Goal: Transaction & Acquisition: Purchase product/service

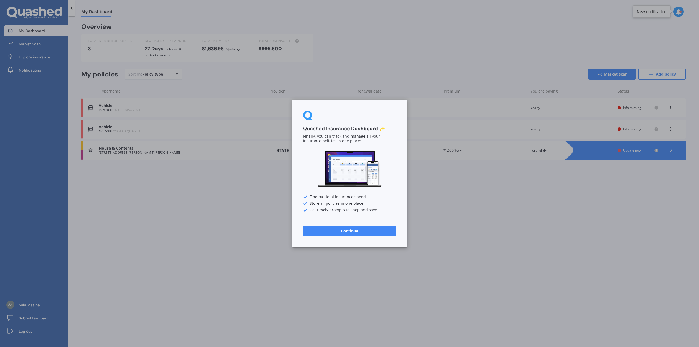
click at [350, 231] on button "Continue" at bounding box center [349, 231] width 93 height 11
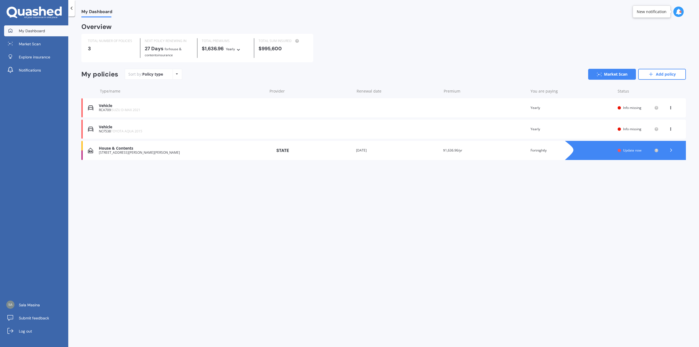
click at [638, 128] on span "Info missing" at bounding box center [632, 129] width 18 height 5
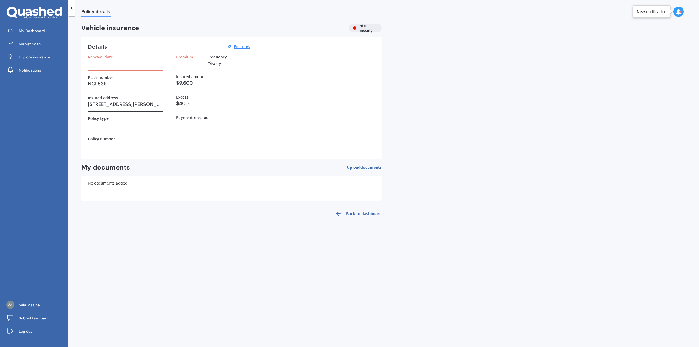
click at [357, 166] on span "Upload documents" at bounding box center [364, 167] width 35 height 4
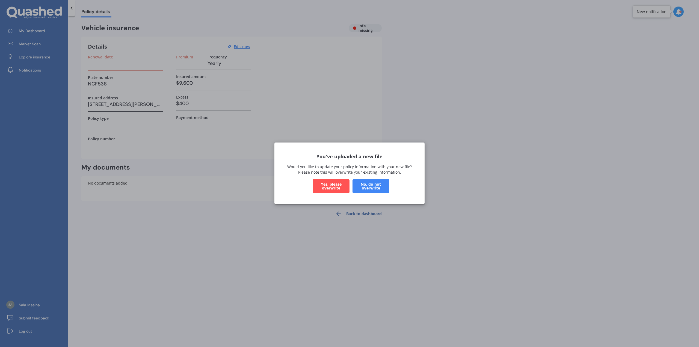
click at [337, 185] on button "Yes, please overwrite" at bounding box center [331, 186] width 37 height 14
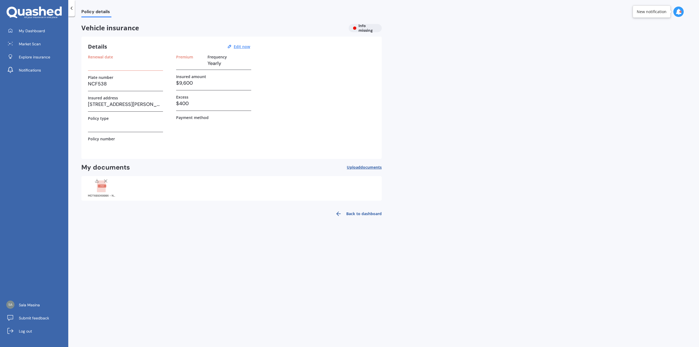
click at [117, 123] on h3 at bounding box center [125, 125] width 75 height 8
click at [238, 46] on u "Edit now" at bounding box center [242, 46] width 16 height 5
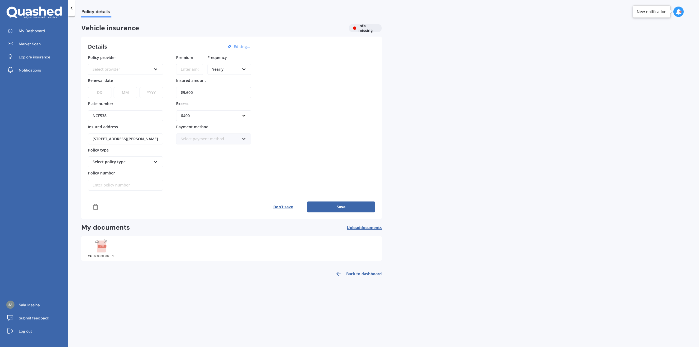
click at [157, 69] on icon at bounding box center [155, 68] width 5 height 4
click at [122, 81] on span "State" at bounding box center [121, 78] width 9 height 5
click at [186, 72] on input "Premium" at bounding box center [189, 69] width 27 height 11
type input "$1,636.88"
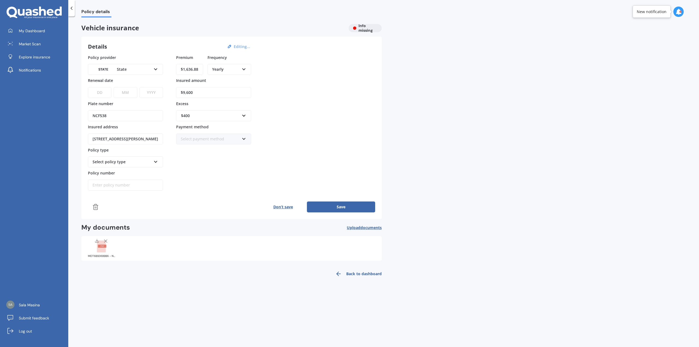
click at [99, 93] on select "DD 01 02 03 04 05 06 07 08 09 10 11 12 13 14 15 16 17 18 19 20 21 22 23 24 25 2…" at bounding box center [99, 92] width 23 height 11
select select "01"
click at [88, 87] on select "DD 01 02 03 04 05 06 07 08 09 10 11 12 13 14 15 16 17 18 19 20 21 22 23 24 25 2…" at bounding box center [99, 92] width 23 height 11
click at [127, 94] on select "MM 01 02 03 04 05 06 07 08 09 10 11 12" at bounding box center [125, 92] width 23 height 11
select select "09"
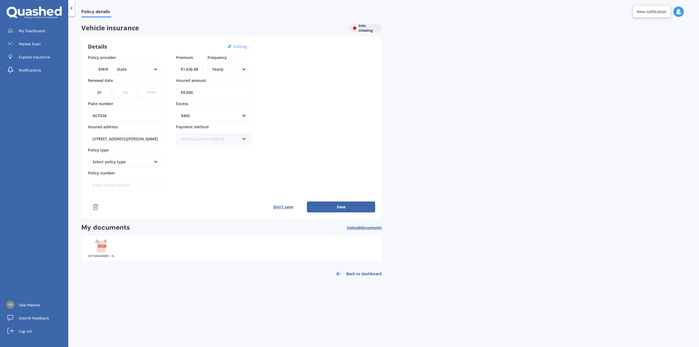
click at [114, 87] on select "MM 01 02 03 04 05 06 07 08 09 10 11 12" at bounding box center [125, 92] width 23 height 11
click at [154, 90] on select "YYYY 2027 2026 2025 2024 2023 2022 2021 2020 2019 2018 2017 2016 2015 2014 2013…" at bounding box center [151, 92] width 23 height 11
select select "2025"
click at [140, 87] on select "YYYY 2027 2026 2025 2024 2023 2022 2021 2020 2019 2018 2017 2016 2015 2014 2013…" at bounding box center [151, 92] width 23 height 11
click at [123, 183] on input "Policy number" at bounding box center [125, 185] width 75 height 11
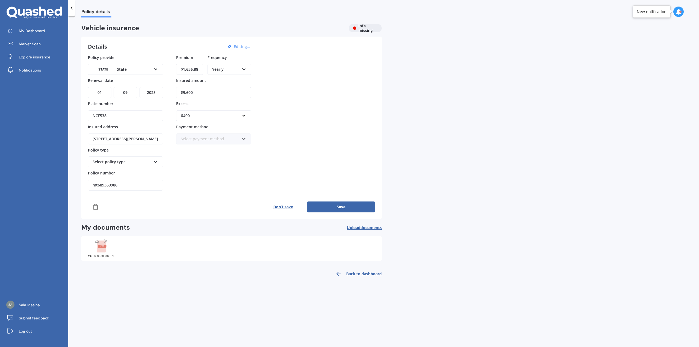
click at [99, 186] on input "mt689369986" at bounding box center [125, 185] width 75 height 11
type input "MOT689369986"
click at [155, 160] on icon at bounding box center [155, 161] width 5 height 4
click at [129, 169] on div "Comprehensive" at bounding box center [125, 172] width 74 height 10
click at [340, 206] on button "Save" at bounding box center [341, 207] width 68 height 11
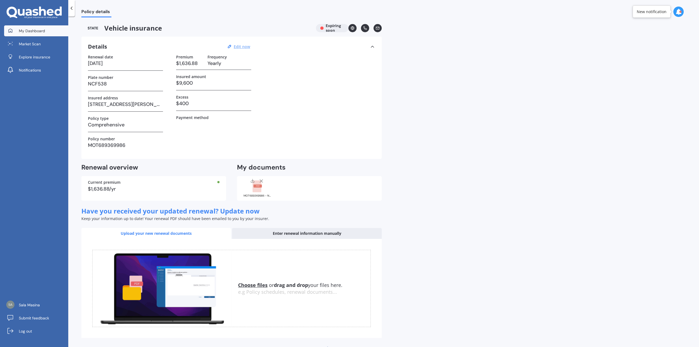
click at [33, 32] on span "My Dashboard" at bounding box center [32, 30] width 26 height 5
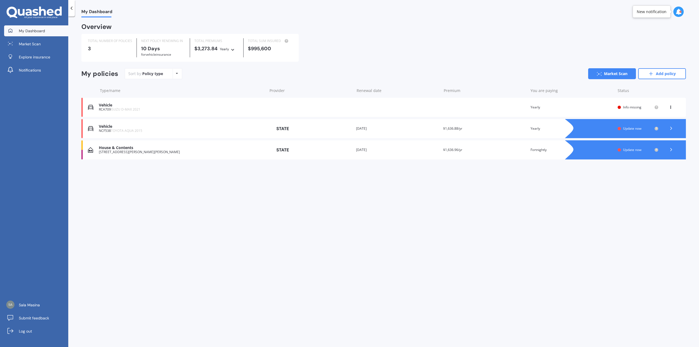
click at [627, 108] on span "Info missing" at bounding box center [632, 107] width 18 height 5
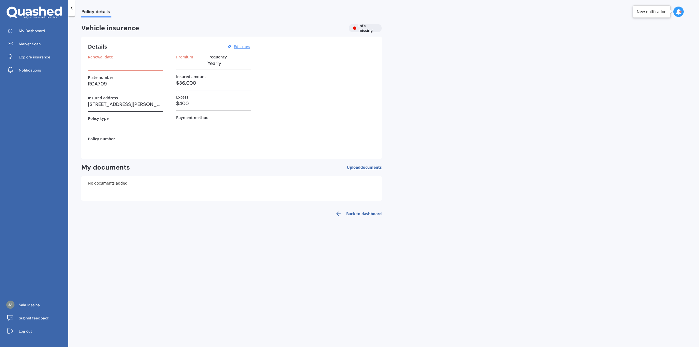
click at [239, 46] on u "Edit now" at bounding box center [242, 46] width 16 height 5
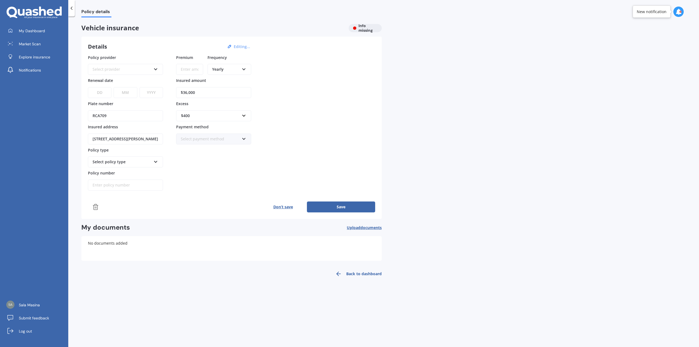
click at [156, 69] on icon at bounding box center [155, 68] width 5 height 4
click at [123, 123] on span "State" at bounding box center [121, 124] width 9 height 5
click at [190, 71] on input "Premium" at bounding box center [189, 69] width 27 height 11
type input "$1,557.12"
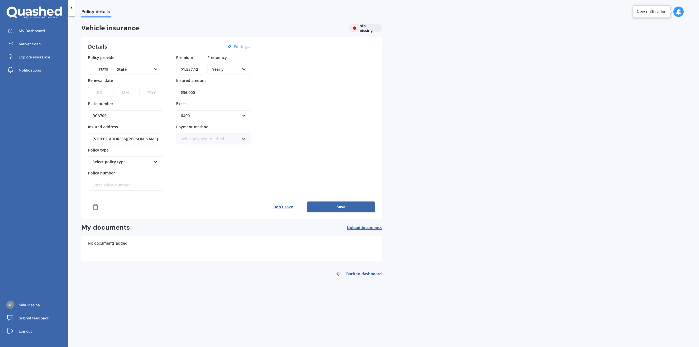
click at [100, 90] on select "DD 01 02 03 04 05 06 07 08 09 10 11 12 13 14 15 16 17 18 19 20 21 22 23 24 25 2…" at bounding box center [99, 92] width 23 height 11
select select "02"
click at [88, 87] on select "DD 01 02 03 04 05 06 07 08 09 10 11 12 13 14 15 16 17 18 19 20 21 22 23 24 25 2…" at bounding box center [99, 92] width 23 height 11
click at [126, 92] on select "MM 01 02 03 04 05 06 07 08 09 10 11 12" at bounding box center [125, 92] width 23 height 11
select select "04"
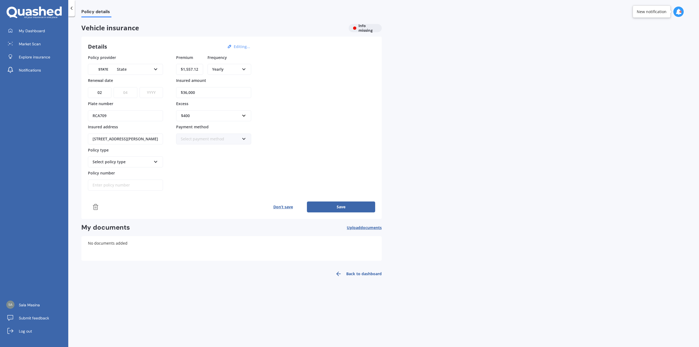
click at [114, 87] on select "MM 01 02 03 04 05 06 07 08 09 10 11 12" at bounding box center [125, 92] width 23 height 11
click at [149, 94] on select "YYYY 2027 2026 2025 2024 2023 2022 2021 2020 2019 2018 2017 2016 2015 2014 2013…" at bounding box center [151, 92] width 23 height 11
select select "2026"
click at [140, 87] on select "YYYY 2027 2026 2025 2024 2023 2022 2021 2020 2019 2018 2017 2016 2015 2014 2013…" at bounding box center [151, 92] width 23 height 11
click at [244, 67] on icon at bounding box center [244, 68] width 5 height 4
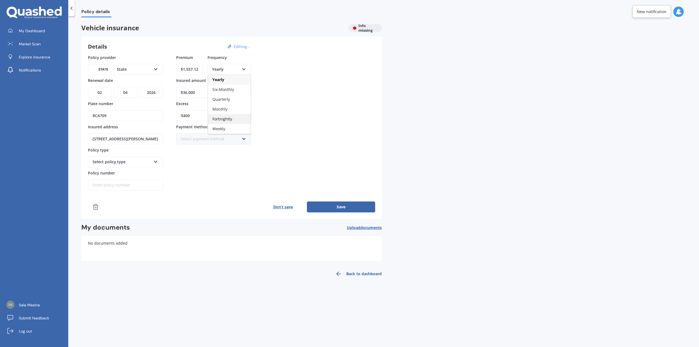
click at [225, 118] on span "Fortnightly" at bounding box center [222, 118] width 20 height 5
drag, startPoint x: 201, startPoint y: 68, endPoint x: 162, endPoint y: 57, distance: 40.4
click at [163, 66] on div "Policy provider State AA AMI AMP ANZ ASB Aioi Nissay Dowa Ando Assurant Autosur…" at bounding box center [231, 123] width 287 height 136
type input "$59.91"
click at [156, 161] on icon at bounding box center [155, 161] width 5 height 4
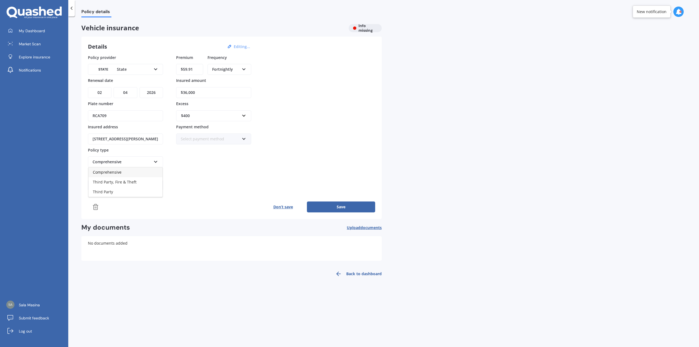
click at [126, 173] on div "Comprehensive" at bounding box center [125, 172] width 74 height 10
click at [119, 184] on input "Policy number" at bounding box center [125, 185] width 75 height 11
type input "m"
type input "MOTS00896552"
click at [341, 209] on button "Save" at bounding box center [341, 207] width 68 height 11
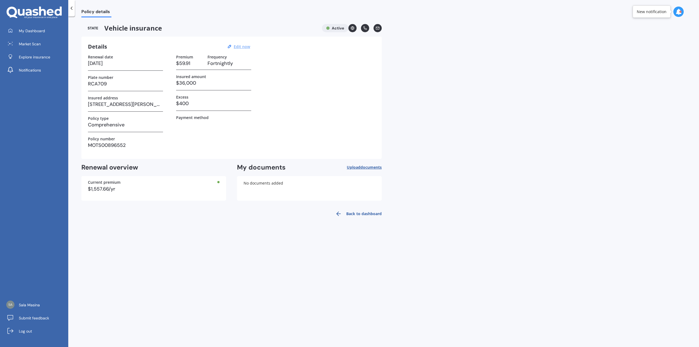
click at [361, 168] on span "documents" at bounding box center [370, 167] width 21 height 5
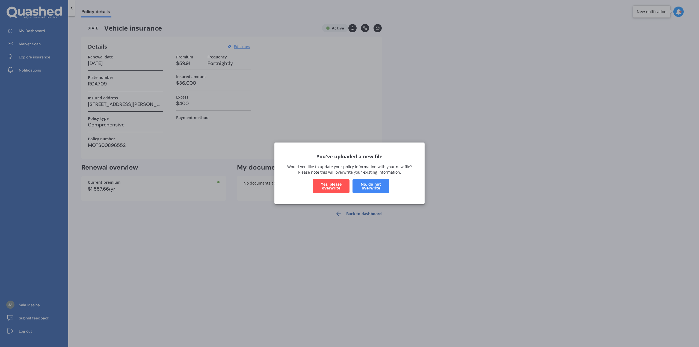
click at [318, 183] on button "Yes, please overwrite" at bounding box center [331, 186] width 37 height 14
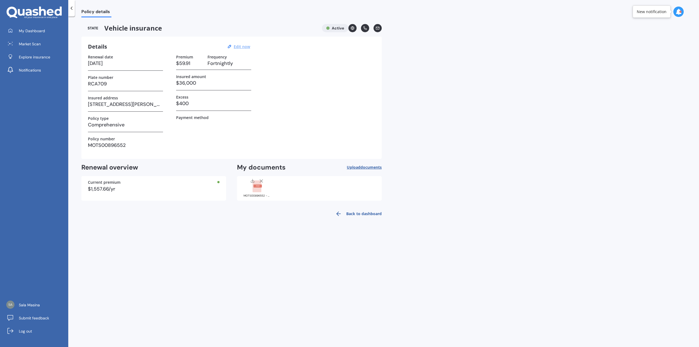
click at [196, 118] on label "Payment method" at bounding box center [192, 117] width 32 height 5
click at [247, 47] on u "Edit now" at bounding box center [242, 46] width 16 height 5
select select "02"
select select "04"
select select "2026"
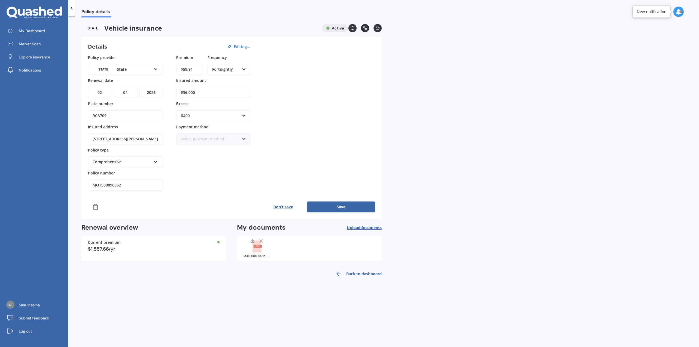
click at [243, 137] on icon at bounding box center [244, 138] width 5 height 4
click at [217, 150] on span "Direct debit - bank account" at bounding box center [206, 149] width 50 height 5
click at [245, 139] on icon at bounding box center [244, 138] width 5 height 4
click at [207, 148] on span "Direct debit - bank account" at bounding box center [206, 149] width 51 height 5
click at [353, 275] on link "Back to dashboard" at bounding box center [357, 273] width 50 height 13
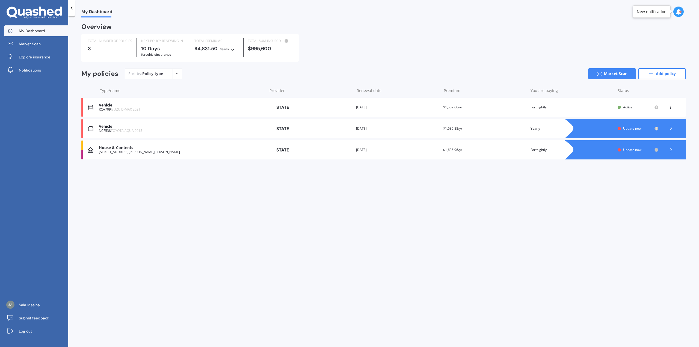
click at [631, 128] on span "Update now" at bounding box center [632, 128] width 18 height 5
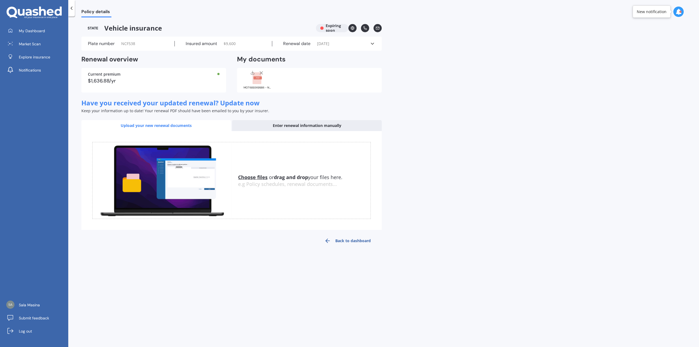
click at [373, 42] on icon at bounding box center [372, 43] width 5 height 5
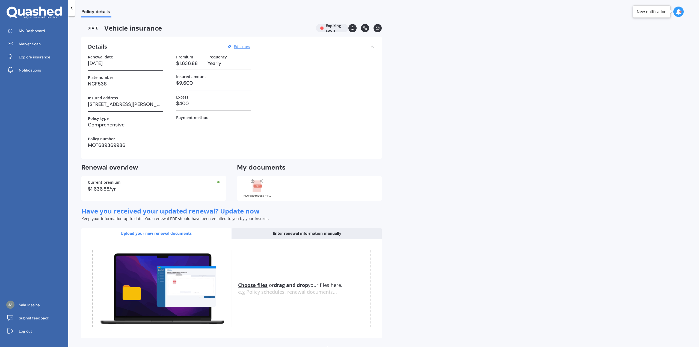
click at [239, 46] on u "Edit now" at bounding box center [242, 46] width 16 height 5
select select "01"
select select "09"
select select "2025"
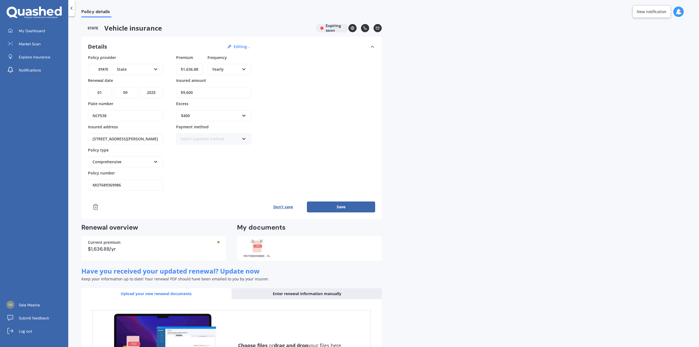
click at [244, 139] on icon at bounding box center [244, 138] width 5 height 4
click at [221, 149] on span "Direct debit - bank account" at bounding box center [206, 149] width 50 height 5
click at [336, 209] on button "Save" at bounding box center [341, 207] width 68 height 11
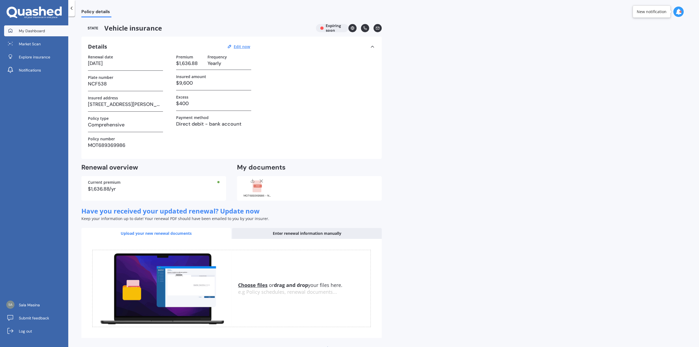
drag, startPoint x: 35, startPoint y: 31, endPoint x: 51, endPoint y: 35, distance: 15.6
click at [35, 31] on span "My Dashboard" at bounding box center [32, 30] width 26 height 5
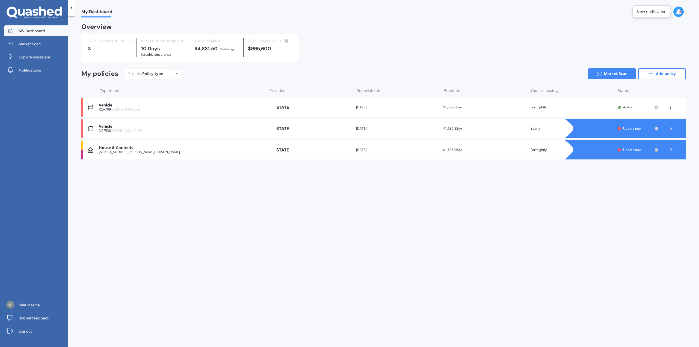
click at [671, 128] on polyline at bounding box center [670, 128] width 1 height 3
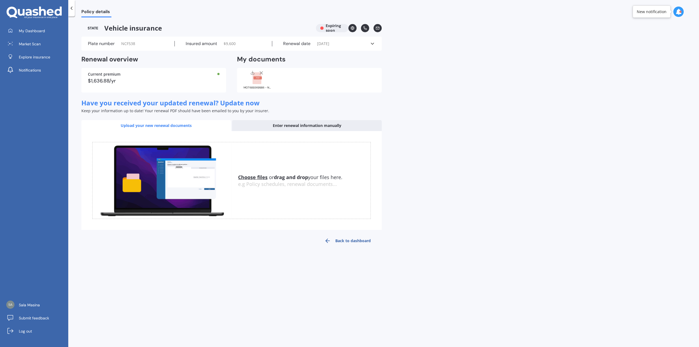
click at [372, 43] on icon at bounding box center [372, 43] width 5 height 5
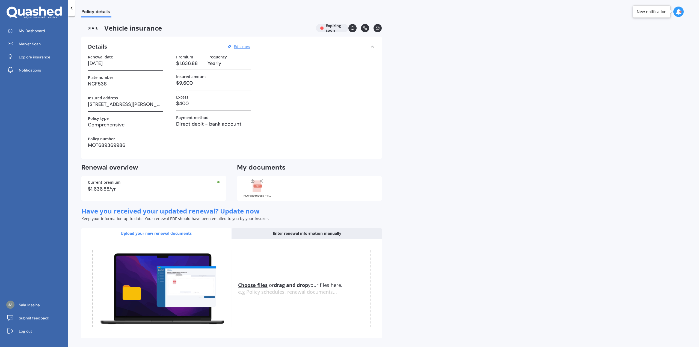
click at [243, 47] on u "Edit now" at bounding box center [242, 46] width 16 height 5
select select "01"
select select "09"
select select "2025"
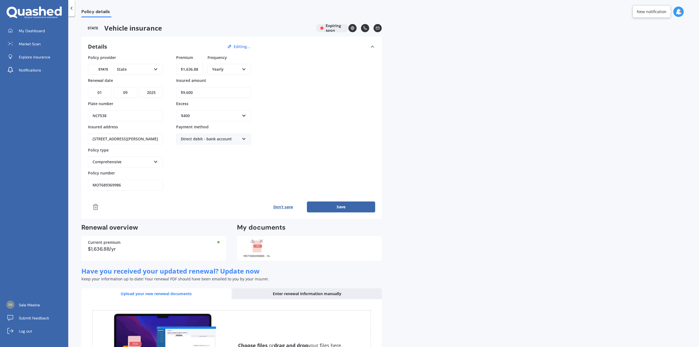
click at [105, 91] on select "DD 01 02 03 04 05 06 07 08 09 10 11 12 13 14 15 16 17 18 19 20 21 22 23 24 25 2…" at bounding box center [99, 92] width 23 height 11
select select "18"
click at [88, 87] on select "DD 01 02 03 04 05 06 07 08 09 10 11 12 13 14 15 16 17 18 19 20 21 22 23 24 25 2…" at bounding box center [99, 92] width 23 height 11
click at [337, 206] on button "Save" at bounding box center [341, 207] width 68 height 11
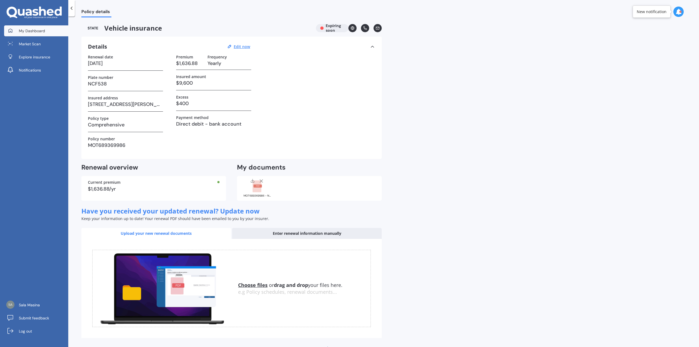
click at [26, 31] on span "My Dashboard" at bounding box center [32, 30] width 26 height 5
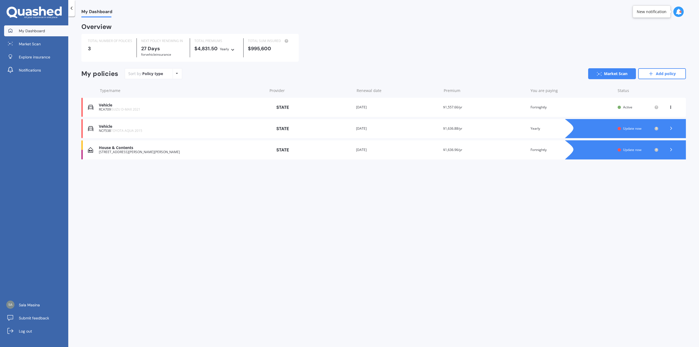
click at [636, 149] on span "Update now" at bounding box center [632, 149] width 18 height 5
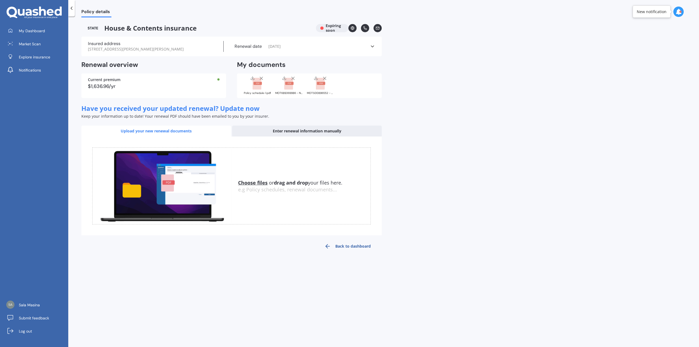
click at [374, 45] on icon at bounding box center [372, 46] width 5 height 5
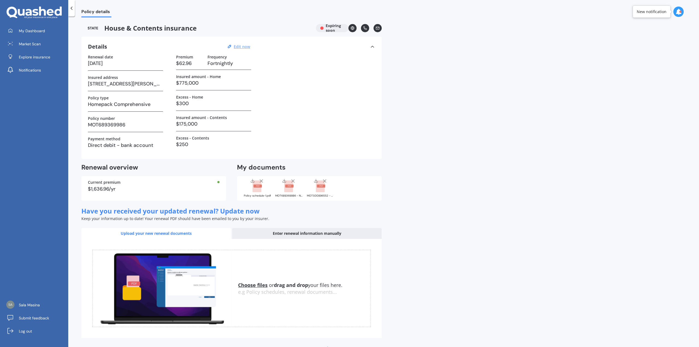
click at [238, 45] on u "Edit now" at bounding box center [242, 46] width 16 height 5
select select "18"
select select "09"
select select "2025"
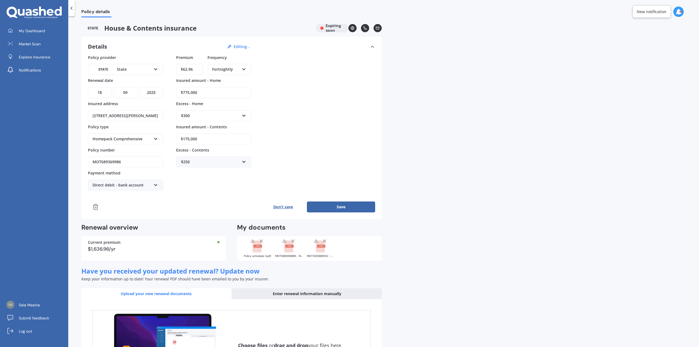
drag, startPoint x: 200, startPoint y: 69, endPoint x: 166, endPoint y: 68, distance: 33.9
click at [166, 68] on div "Policy provider State AA AMI AMP ANZ ASB Ando BNZ Co-Operative Bank FMG Initio …" at bounding box center [231, 123] width 287 height 136
type input "$131.45"
drag, startPoint x: 127, startPoint y: 162, endPoint x: 56, endPoint y: 159, distance: 71.1
click at [56, 159] on div "My Dashboard Market Scan Explore insurance Notifications Sala Masina Submit fee…" at bounding box center [349, 173] width 699 height 347
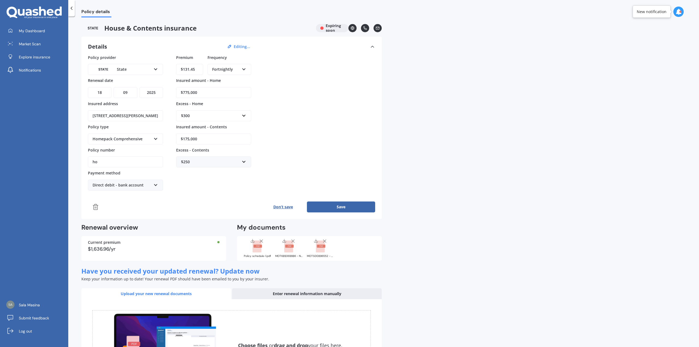
type input "h"
type input "HOMS00510942"
click at [156, 137] on icon at bounding box center [155, 138] width 5 height 4
click at [125, 157] on span "Homepack Comprehensive" at bounding box center [118, 158] width 51 height 5
drag, startPoint x: 205, startPoint y: 94, endPoint x: 165, endPoint y: 93, distance: 40.1
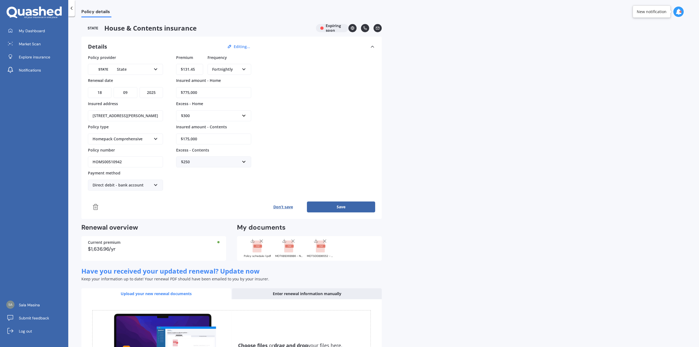
click at [165, 93] on div "Policy provider State AA AMI AMP ANZ ASB Ando BNZ Co-Operative Bank FMG Initio …" at bounding box center [231, 123] width 287 height 136
drag, startPoint x: 210, startPoint y: 139, endPoint x: 1, endPoint y: 114, distance: 210.6
click at [1, 114] on div "My Dashboard Market Scan Explore insurance Notifications Sala Masina Submit fee…" at bounding box center [349, 173] width 699 height 347
type input "$178,528"
drag, startPoint x: 206, startPoint y: 93, endPoint x: 160, endPoint y: 90, distance: 46.0
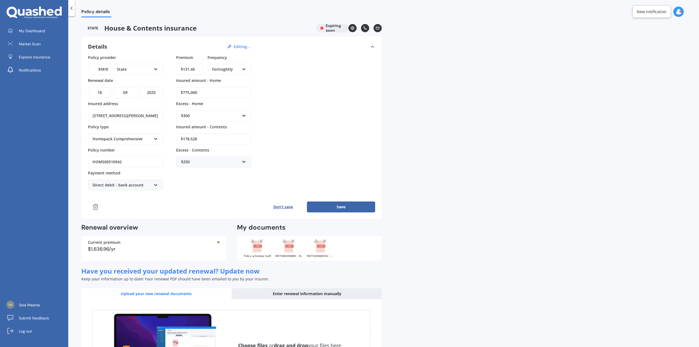
click at [160, 91] on div "Policy provider State AA AMI AMP ANZ ASB Ando BNZ Co-Operative Bank FMG Initio …" at bounding box center [231, 123] width 287 height 136
type input "$1,164,800"
click at [244, 115] on input "text" at bounding box center [212, 116] width 70 height 10
drag, startPoint x: 196, startPoint y: 156, endPoint x: 202, endPoint y: 158, distance: 6.4
click at [196, 156] on div "$750" at bounding box center [213, 156] width 75 height 10
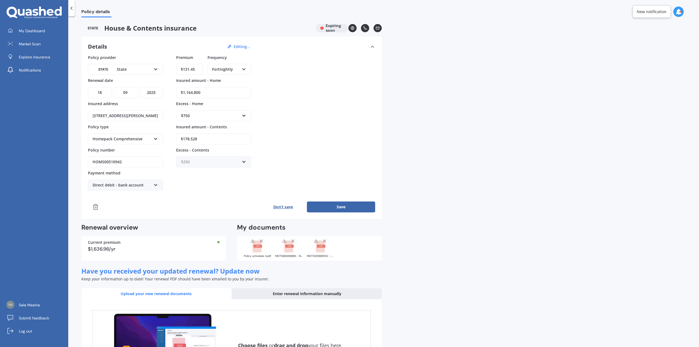
click at [245, 162] on input "text" at bounding box center [212, 162] width 70 height 10
click at [192, 192] on div "$400" at bounding box center [213, 192] width 75 height 10
click at [324, 241] on icon at bounding box center [324, 240] width 5 height 5
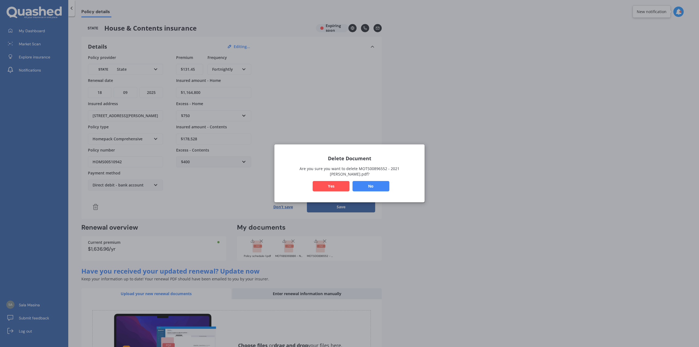
click at [330, 184] on button "Yes" at bounding box center [331, 186] width 37 height 10
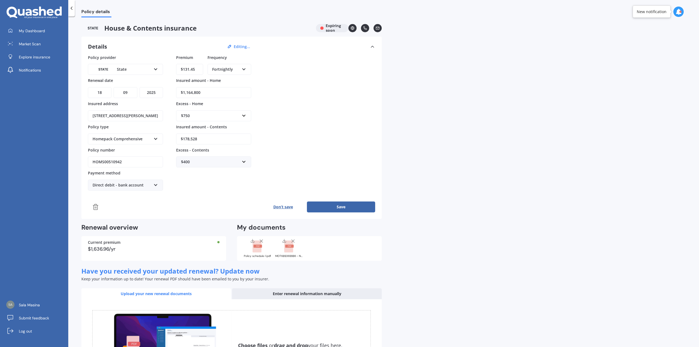
click at [293, 240] on icon at bounding box center [292, 240] width 5 height 5
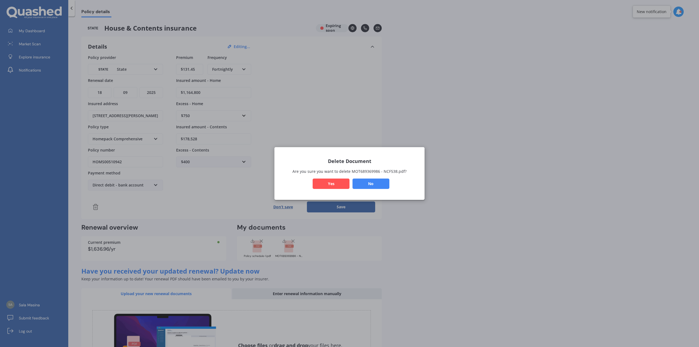
click at [330, 184] on button "Yes" at bounding box center [331, 184] width 37 height 10
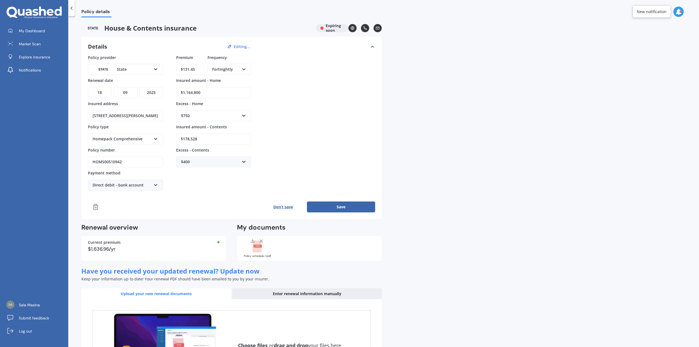
click at [332, 205] on button "Save" at bounding box center [341, 207] width 68 height 11
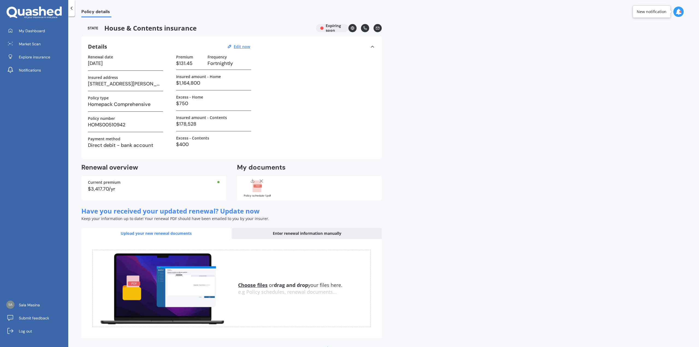
click at [288, 185] on div "Policy schedule-1.pdf" at bounding box center [309, 188] width 145 height 25
click at [261, 180] on icon at bounding box center [261, 180] width 5 height 5
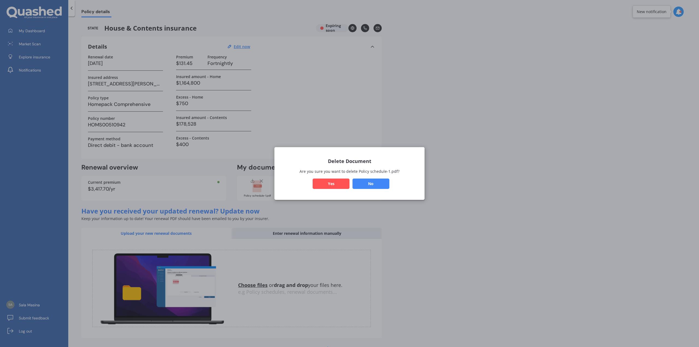
click at [327, 183] on button "Yes" at bounding box center [331, 184] width 37 height 10
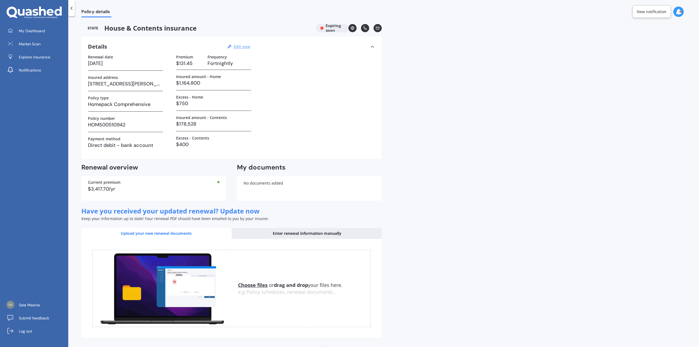
click at [245, 48] on u "Edit now" at bounding box center [242, 46] width 16 height 5
select select "18"
select select "09"
select select "2025"
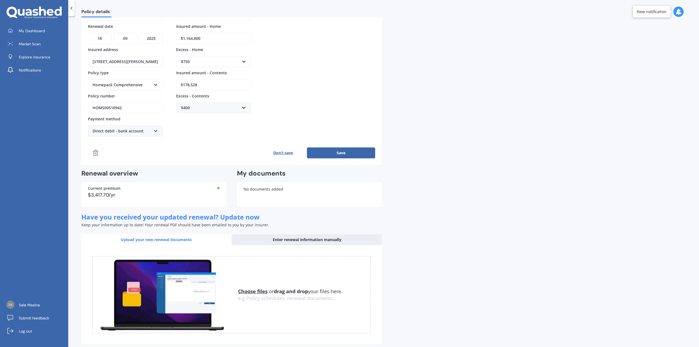
scroll to position [54, 0]
click at [261, 191] on div "No documents added" at bounding box center [309, 194] width 145 height 25
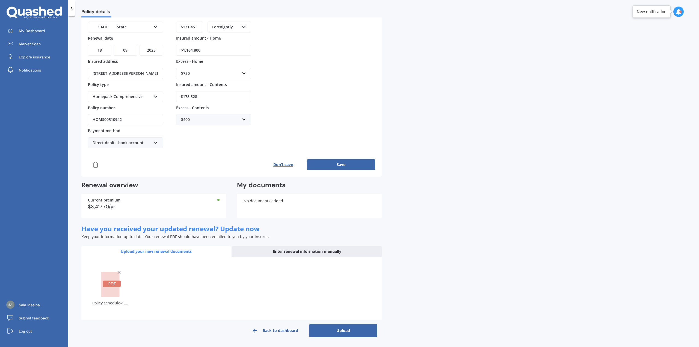
scroll to position [42, 0]
drag, startPoint x: 334, startPoint y: 331, endPoint x: 344, endPoint y: 322, distance: 13.6
click at [334, 331] on button "Upload" at bounding box center [343, 330] width 68 height 13
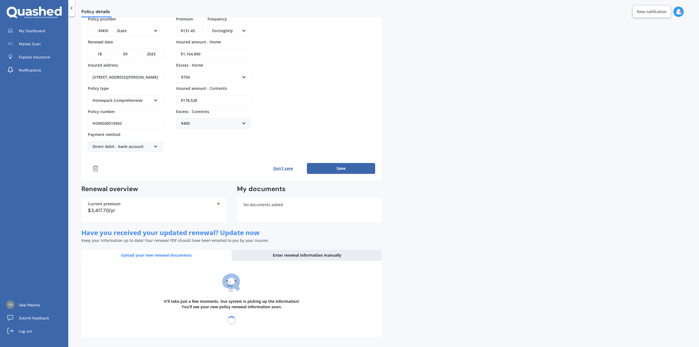
click at [352, 167] on button "Save" at bounding box center [341, 168] width 68 height 11
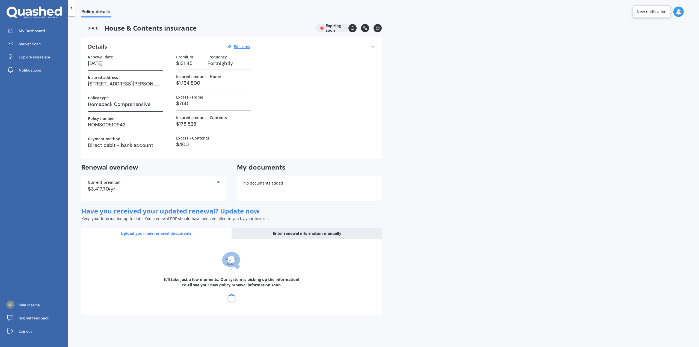
select select "16"
select select "01"
select select "2026"
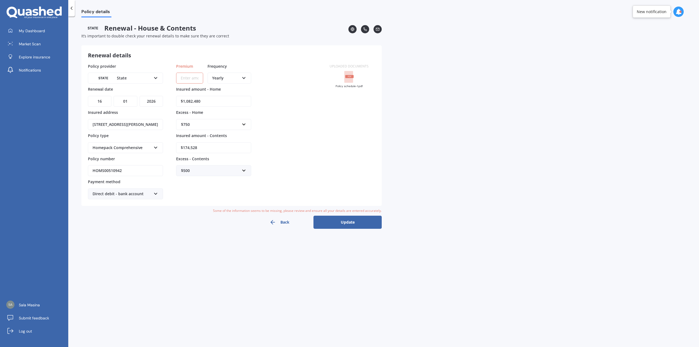
click at [194, 79] on input "Premium" at bounding box center [189, 78] width 27 height 11
type input "$131.46"
click at [246, 76] on div "Yearly Yearly Six-Monthly Quarterly Monthly Fortnightly Weekly" at bounding box center [230, 78] width 44 height 11
click at [231, 127] on span "Fortnightly" at bounding box center [222, 127] width 20 height 5
click at [340, 224] on button "Update" at bounding box center [347, 222] width 68 height 13
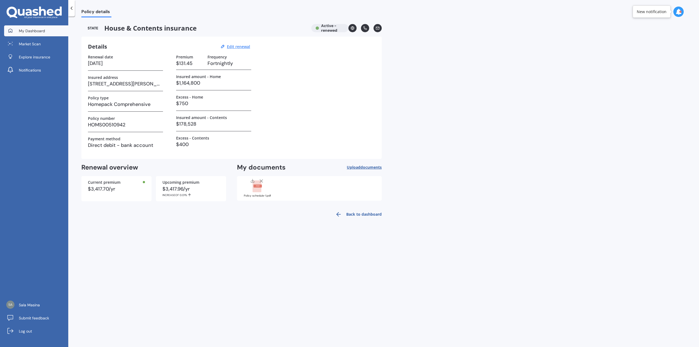
click at [46, 34] on link "My Dashboard" at bounding box center [36, 30] width 64 height 11
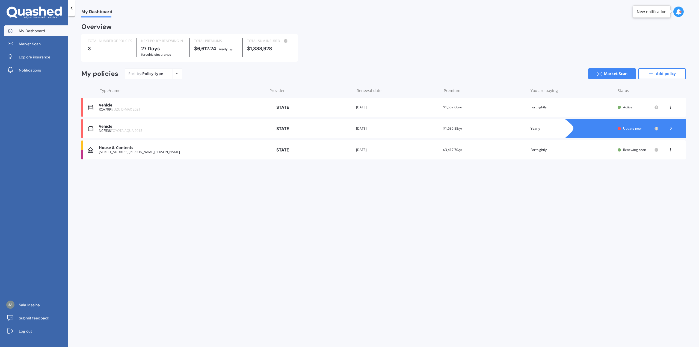
click at [670, 108] on icon at bounding box center [671, 106] width 4 height 3
click at [629, 189] on div "My Dashboard Overview TOTAL NUMBER OF POLICIES 3 NEXT POLICY RENEWING IN 27 Day…" at bounding box center [383, 182] width 631 height 331
click at [672, 107] on icon at bounding box center [671, 106] width 4 height 3
click at [650, 179] on div "My Dashboard Overview TOTAL NUMBER OF POLICIES 3 NEXT POLICY RENEWING IN 27 Day…" at bounding box center [383, 182] width 631 height 331
click at [35, 46] on span "Market Scan" at bounding box center [30, 43] width 22 height 5
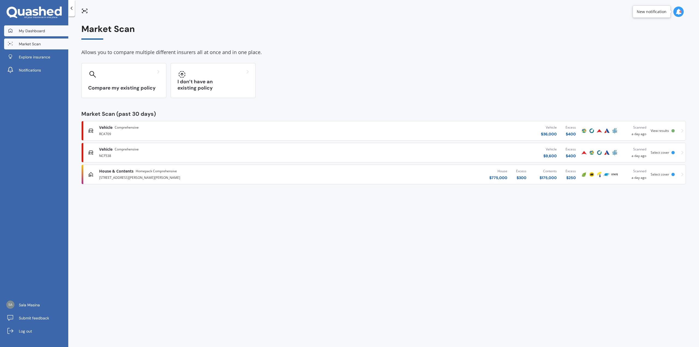
click at [38, 31] on span "My Dashboard" at bounding box center [32, 30] width 26 height 5
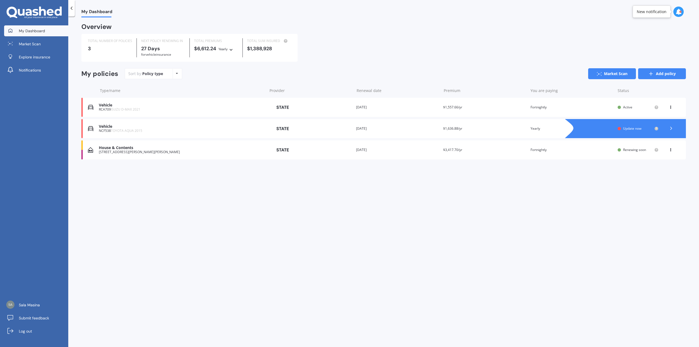
click at [671, 73] on link "Add policy" at bounding box center [662, 73] width 48 height 11
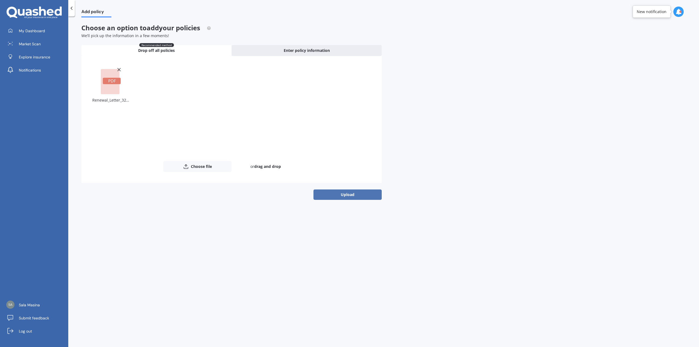
click at [337, 195] on button "Upload" at bounding box center [347, 194] width 68 height 10
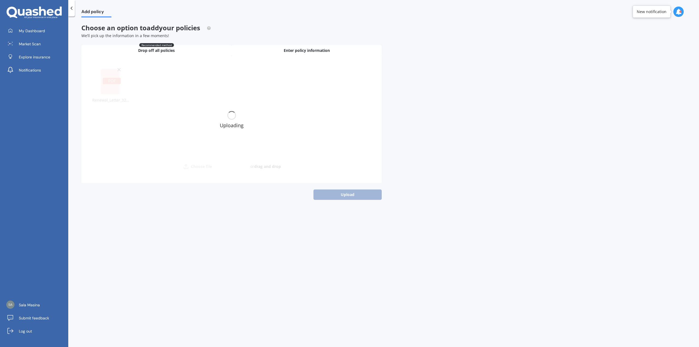
click at [309, 50] on span "Enter policy information" at bounding box center [307, 50] width 46 height 5
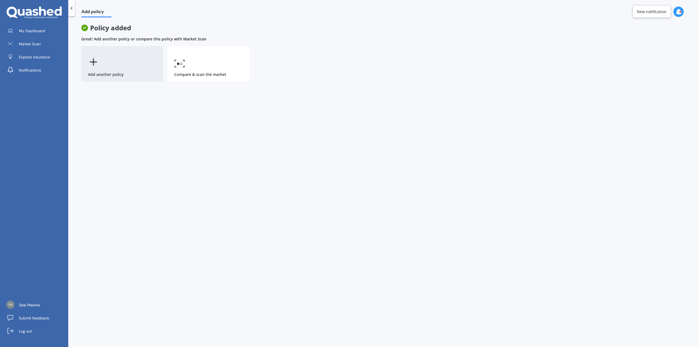
click at [90, 61] on icon at bounding box center [93, 62] width 11 height 11
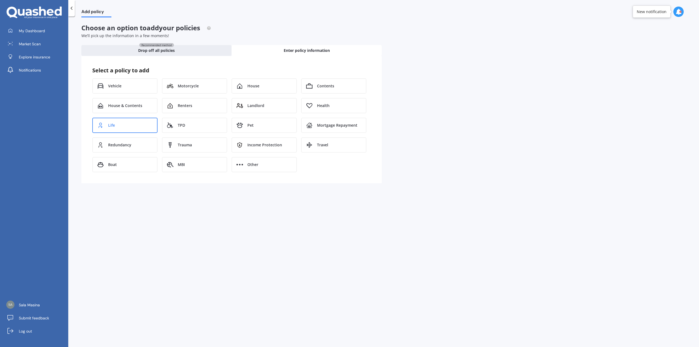
click at [119, 125] on div "Life" at bounding box center [124, 125] width 65 height 15
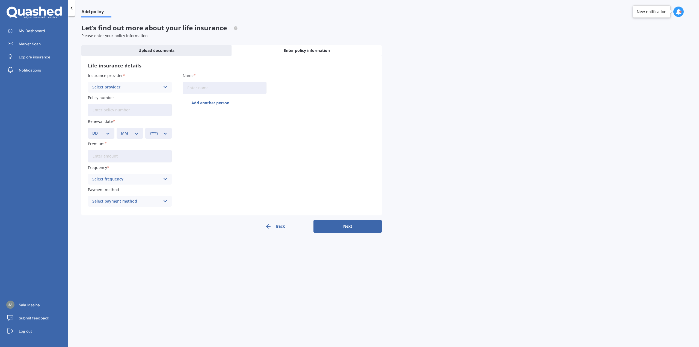
click at [165, 87] on icon at bounding box center [165, 87] width 5 height 6
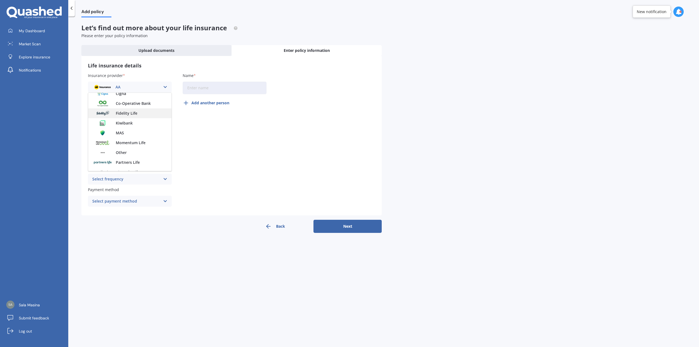
scroll to position [82, 0]
click at [136, 114] on span "Fidelity Life" at bounding box center [127, 114] width 22 height 4
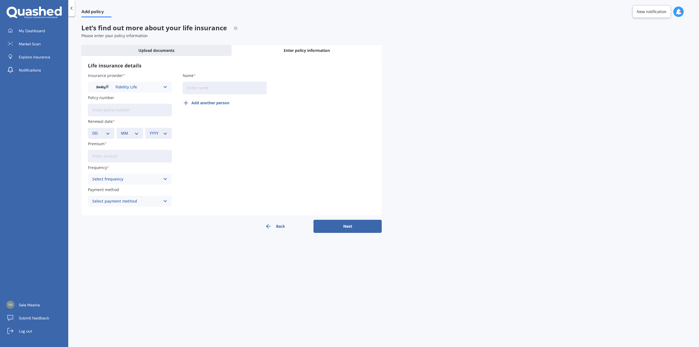
click at [223, 89] on input "Name" at bounding box center [225, 88] width 84 height 13
type input "s"
type input "Sala Masina"
click at [124, 106] on input "Policy number" at bounding box center [130, 110] width 84 height 13
type input "320834"
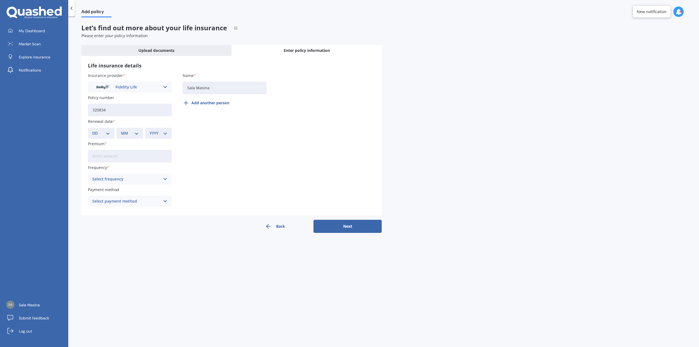
click at [109, 134] on select "DD 01 02 03 04 05 06 07 08 09 10 11 12 13 14 15 16 17 18 19 20 21 22 23 24 25 2…" at bounding box center [101, 133] width 18 height 6
select select "01"
click at [92, 130] on select "DD 01 02 03 04 05 06 07 08 09 10 11 12 13 14 15 16 17 18 19 20 21 22 23 24 25 2…" at bounding box center [101, 133] width 18 height 6
click at [140, 134] on div "MM 01 02 03 04 05 06 07 08 09 10 11 12" at bounding box center [130, 133] width 26 height 11
click at [137, 133] on select "MM 01 02 03 04 05 06 07 08 09 10 11 12" at bounding box center [130, 133] width 18 height 6
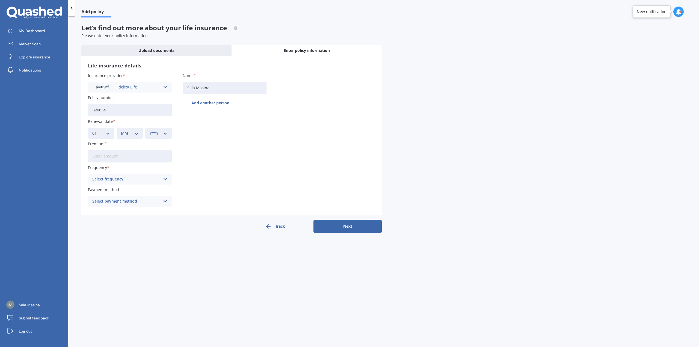
select select "01"
click at [121, 130] on select "MM 01 02 03 04 05 06 07 08 09 10 11 12" at bounding box center [130, 133] width 18 height 6
click at [165, 133] on select "YYYY 2027 2026 2025 2024 2023 2022 2021 2020 2019 2018 2017 2016 2015 2014 2013…" at bounding box center [159, 133] width 18 height 6
select select "2026"
click at [150, 130] on select "YYYY 2027 2026 2025 2024 2023 2022 2021 2020 2019 2018 2017 2016 2015 2014 2013…" at bounding box center [159, 133] width 18 height 6
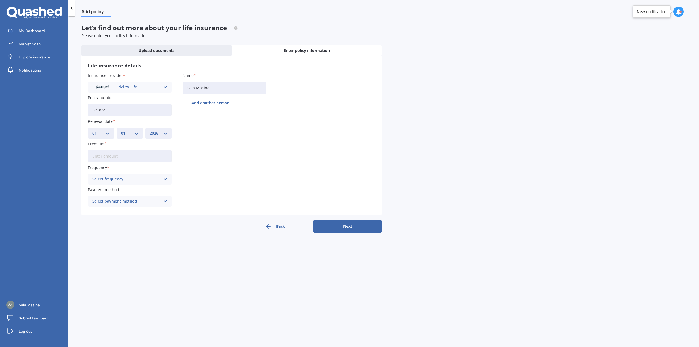
click at [110, 159] on input "Premium" at bounding box center [130, 156] width 84 height 13
click at [165, 178] on icon at bounding box center [165, 179] width 5 height 6
click at [109, 217] on div "Monthly" at bounding box center [129, 219] width 83 height 10
click at [165, 201] on icon at bounding box center [165, 201] width 5 height 6
click at [138, 214] on span "Direct debit - bank account" at bounding box center [118, 212] width 51 height 4
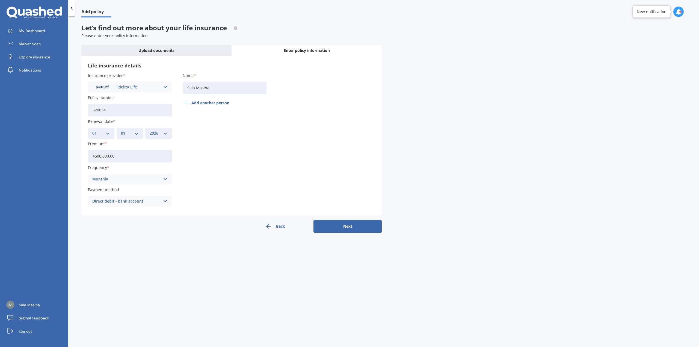
drag, startPoint x: 120, startPoint y: 156, endPoint x: 55, endPoint y: 153, distance: 64.5
click at [55, 153] on div "My Dashboard Market Scan Explore insurance Notifications Sala Masina Submit fee…" at bounding box center [349, 173] width 699 height 347
drag, startPoint x: 114, startPoint y: 156, endPoint x: 79, endPoint y: 157, distance: 35.2
click at [78, 156] on div "Add policy Let’s find out more about your life insurance Please enter your poli…" at bounding box center [383, 182] width 631 height 331
type input "$221.97"
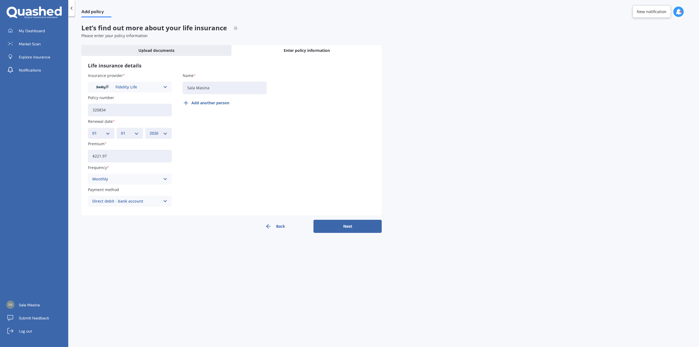
click at [215, 103] on button "Add another person" at bounding box center [208, 102] width 50 height 13
type input "[PERSON_NAME]"
click at [344, 230] on button "Next" at bounding box center [347, 226] width 68 height 13
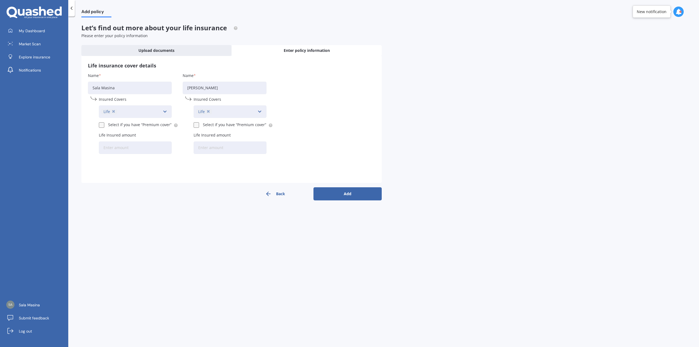
click at [102, 122] on label at bounding box center [102, 122] width 7 height 0
click at [102, 125] on input "Select if you have “Premium cover”" at bounding box center [101, 124] width 5 height 5
checkbox input "true"
drag, startPoint x: 113, startPoint y: 146, endPoint x: 116, endPoint y: 145, distance: 3.0
click at [114, 146] on input "Life Insured amount" at bounding box center [135, 147] width 73 height 13
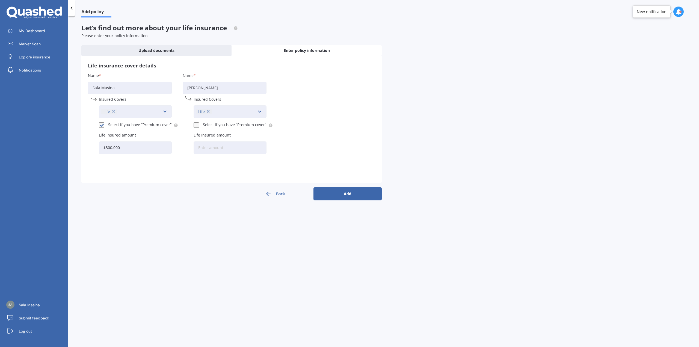
type input "$300,000"
drag, startPoint x: 195, startPoint y: 125, endPoint x: 199, endPoint y: 130, distance: 5.9
click at [196, 122] on label at bounding box center [197, 122] width 7 height 0
click at [196, 126] on input "Select if you have “Premium cover”" at bounding box center [196, 124] width 5 height 5
checkbox input "true"
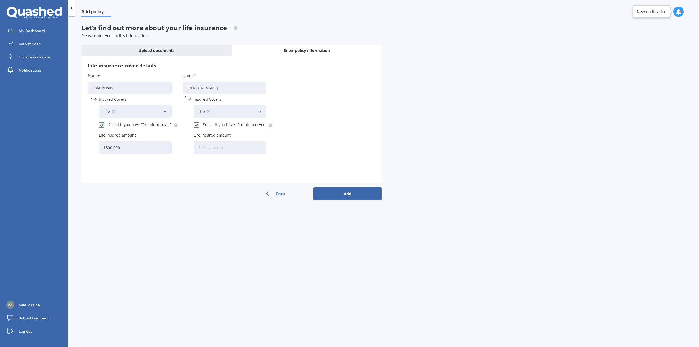
click at [206, 146] on input "Life Insured amount" at bounding box center [230, 147] width 73 height 13
type input "$300,000"
click at [350, 196] on button "Add" at bounding box center [347, 193] width 68 height 13
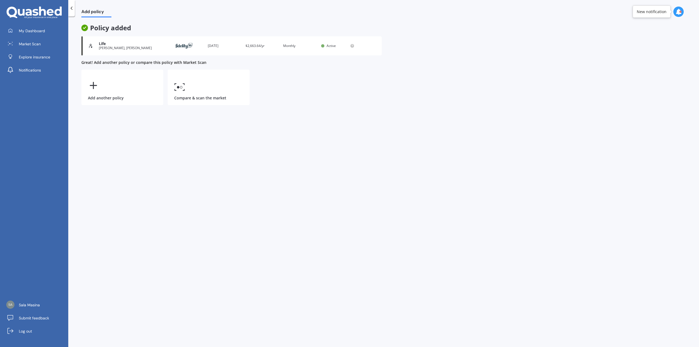
click at [121, 46] on div "[PERSON_NAME], [PERSON_NAME]" at bounding box center [132, 48] width 67 height 4
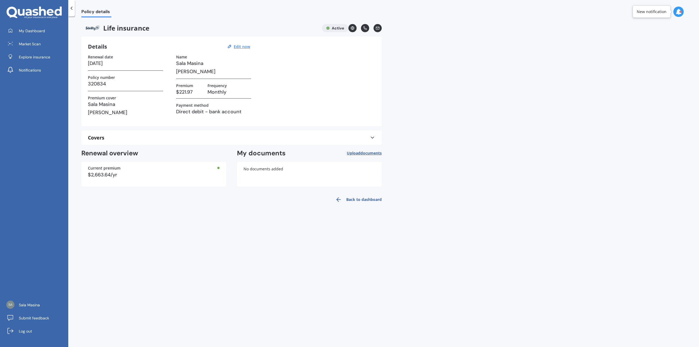
click at [372, 155] on span "documents" at bounding box center [370, 152] width 21 height 5
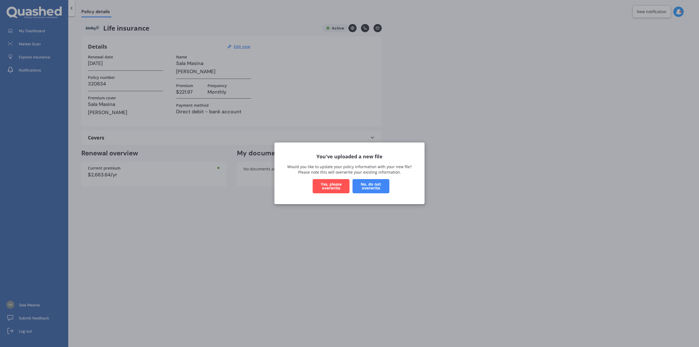
click at [334, 187] on button "Yes, please overwrite" at bounding box center [331, 186] width 37 height 14
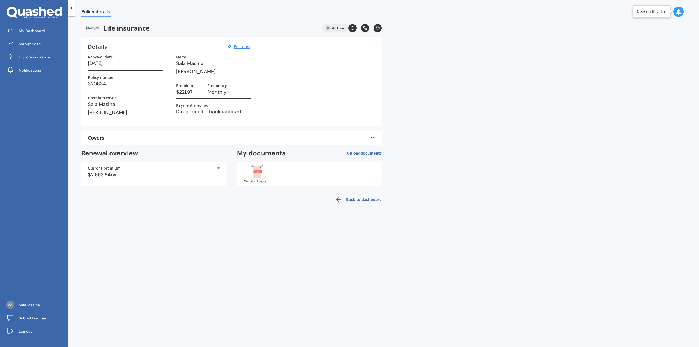
click at [364, 153] on span "documents" at bounding box center [370, 152] width 21 height 5
click at [244, 46] on u "Edit now" at bounding box center [242, 46] width 16 height 5
select select "01"
select select "2026"
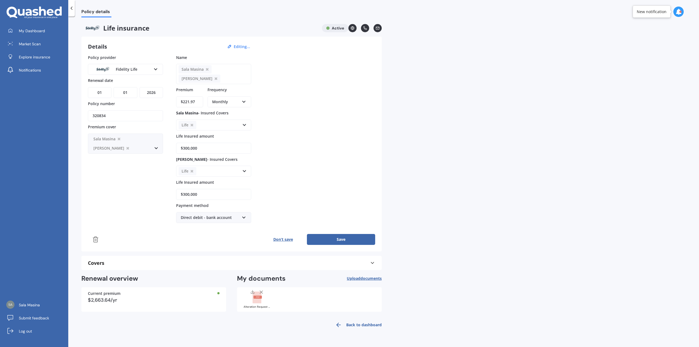
click at [347, 240] on button "Save" at bounding box center [341, 239] width 68 height 11
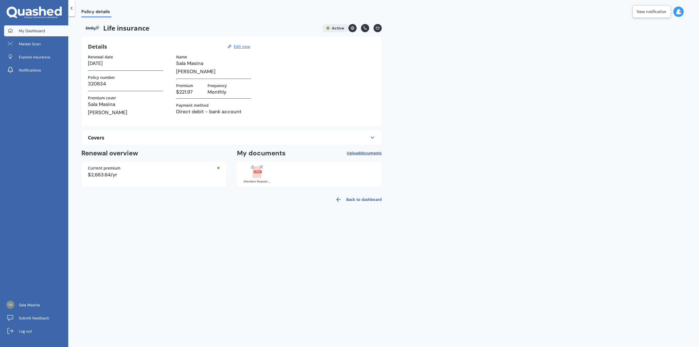
click at [38, 32] on span "My Dashboard" at bounding box center [32, 30] width 26 height 5
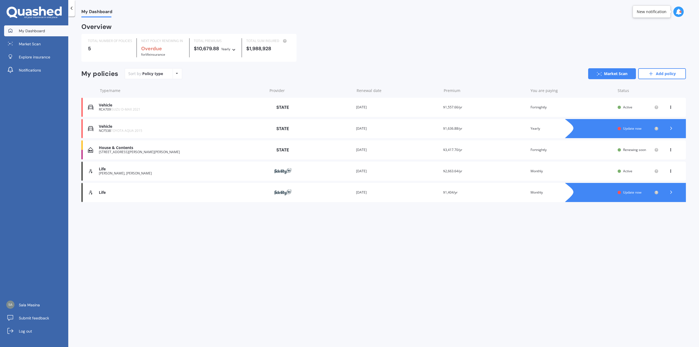
click at [671, 192] on polyline at bounding box center [670, 192] width 1 height 3
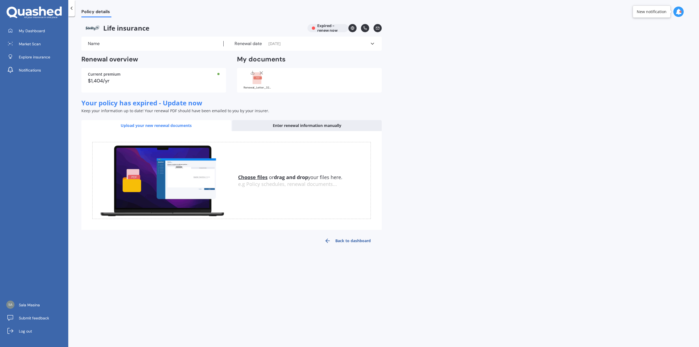
click at [373, 42] on icon at bounding box center [372, 43] width 5 height 5
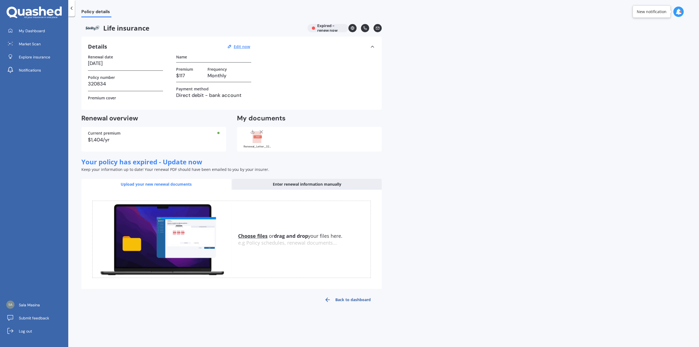
click at [349, 301] on link "Back to dashboard" at bounding box center [347, 299] width 68 height 13
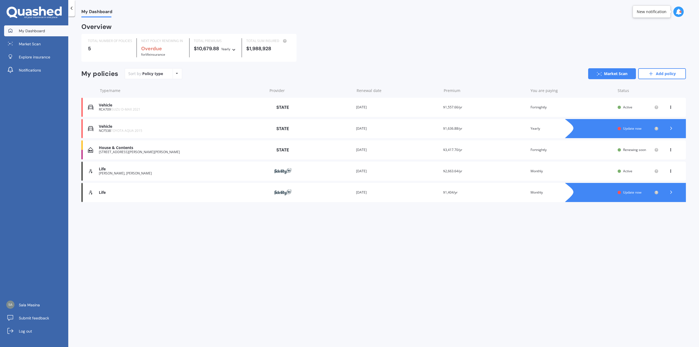
drag, startPoint x: 89, startPoint y: 192, endPoint x: 385, endPoint y: 247, distance: 300.9
click at [385, 247] on div "My Dashboard Overview TOTAL NUMBER OF POLICIES 5 NEXT POLICY RENEWING IN Overdu…" at bounding box center [383, 182] width 631 height 331
click at [29, 333] on span "Log out" at bounding box center [25, 330] width 13 height 5
click at [366, 150] on div "Renewal date [DATE]" at bounding box center [397, 149] width 83 height 5
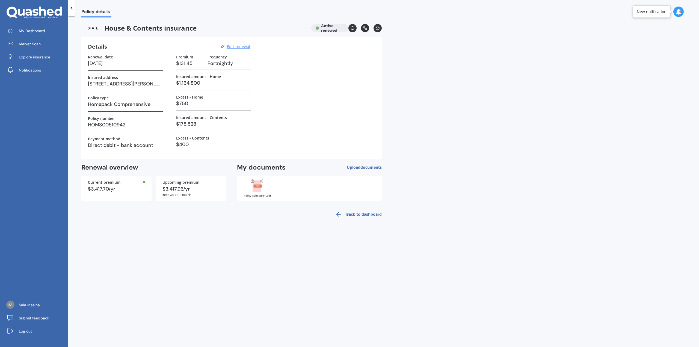
click at [241, 47] on u "Edit renewal" at bounding box center [238, 46] width 23 height 5
select select "16"
select select "01"
select select "2026"
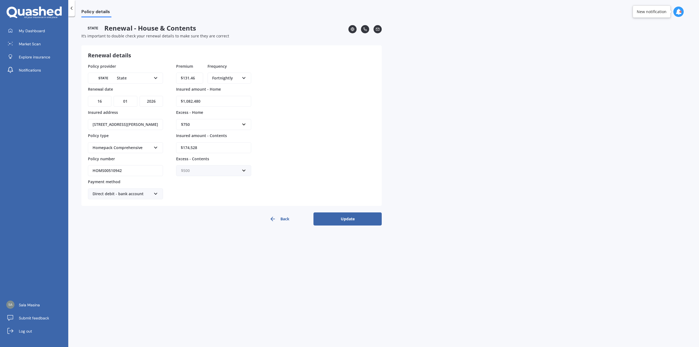
click at [246, 170] on input "text" at bounding box center [212, 170] width 70 height 10
click at [195, 201] on div "$400" at bounding box center [213, 201] width 75 height 10
click at [102, 101] on select "DD 01 02 03 04 05 06 07 08 09 10 11 12 13 14 15 16 17 18 19 20 21 22 23 24 25 2…" at bounding box center [99, 101] width 23 height 11
select select "29"
click at [88, 96] on select "DD 01 02 03 04 05 06 07 08 09 10 11 12 13 14 15 16 17 18 19 20 21 22 23 24 25 2…" at bounding box center [99, 101] width 23 height 11
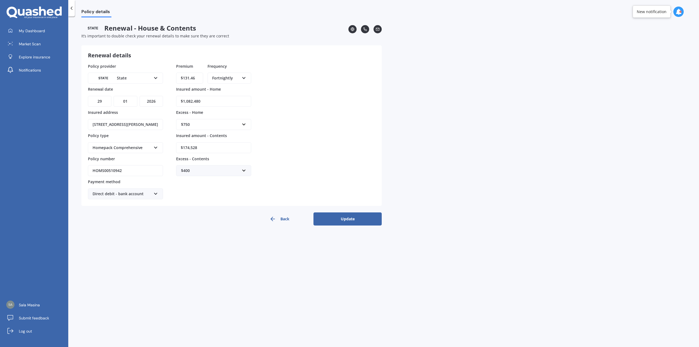
click at [336, 218] on button "Update" at bounding box center [347, 218] width 68 height 13
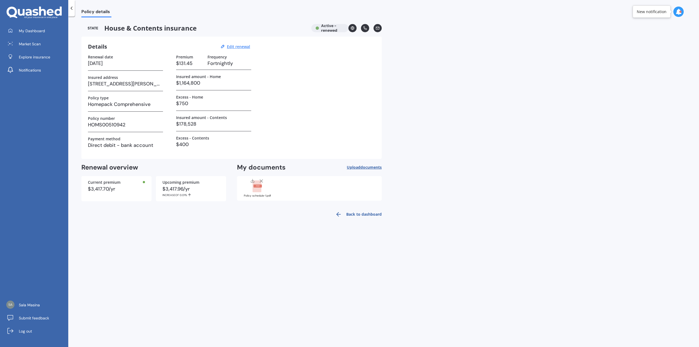
click at [365, 215] on link "Back to dashboard" at bounding box center [357, 214] width 50 height 13
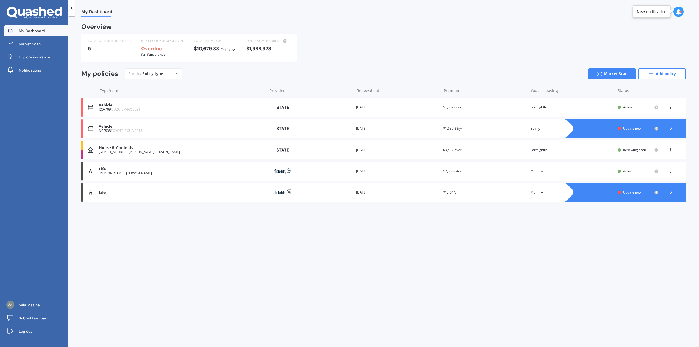
click at [631, 128] on span "Update now" at bounding box center [632, 128] width 18 height 5
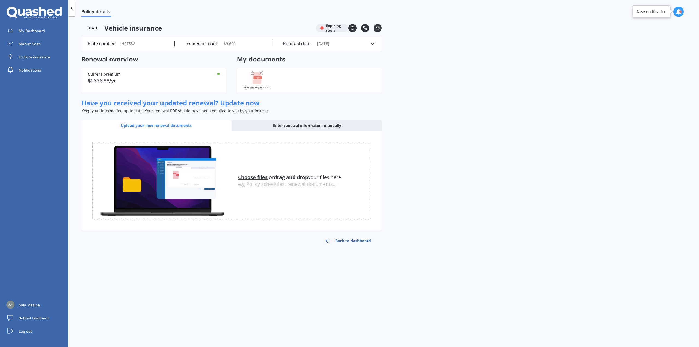
click at [370, 42] on icon at bounding box center [372, 43] width 5 height 5
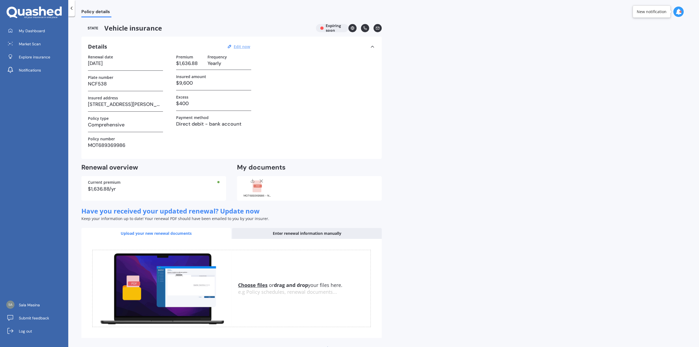
click at [239, 47] on u "Edit now" at bounding box center [242, 46] width 16 height 5
select select "18"
select select "09"
select select "2025"
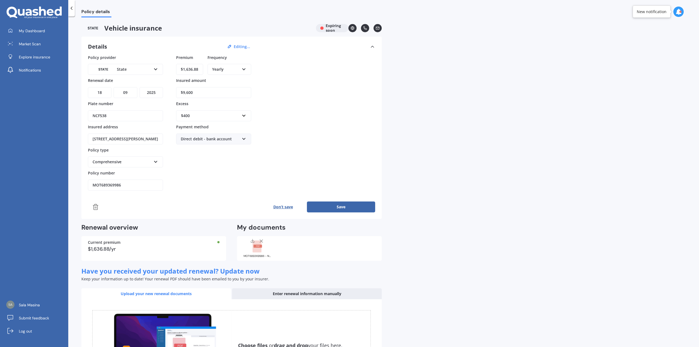
click at [244, 68] on icon at bounding box center [244, 68] width 5 height 4
click at [220, 119] on span "Fortnightly" at bounding box center [222, 118] width 20 height 5
drag, startPoint x: 199, startPoint y: 70, endPoint x: 163, endPoint y: 70, distance: 35.5
click at [163, 70] on div "Policy provider State AA AMI AMP ANZ ASB Aioi Nissay Dowa Ando Assurant Autosur…" at bounding box center [231, 123] width 287 height 136
type input "$62.95"
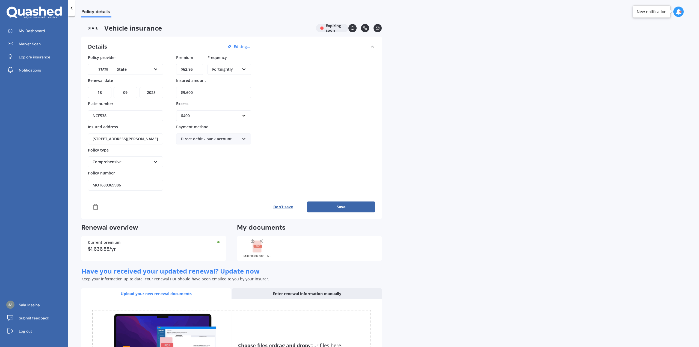
click at [294, 143] on div "Policy provider State AA AMI AMP ANZ ASB Aioi Nissay Dowa Ando Assurant Autosur…" at bounding box center [231, 123] width 287 height 136
click at [340, 207] on button "Save" at bounding box center [341, 207] width 68 height 11
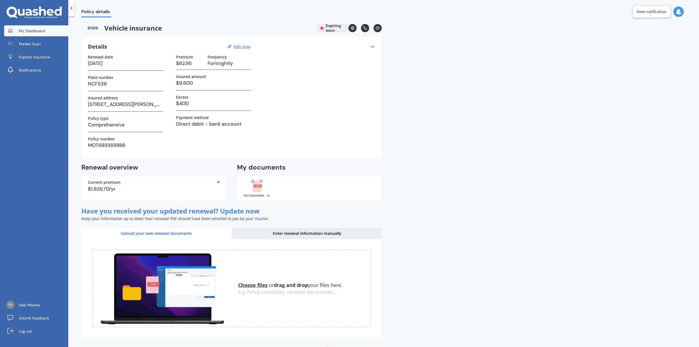
click at [32, 29] on span "My Dashboard" at bounding box center [32, 30] width 26 height 5
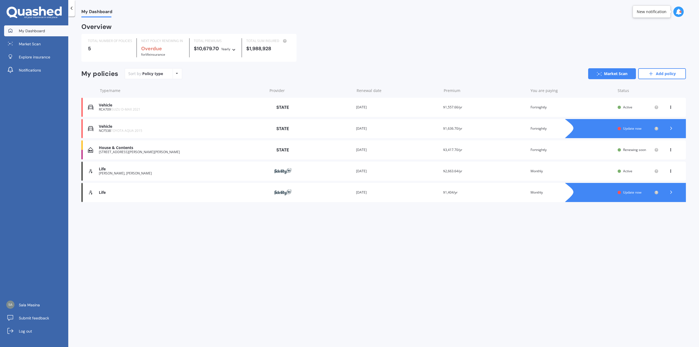
click at [455, 128] on span "$1,636.70/yr" at bounding box center [452, 128] width 19 height 5
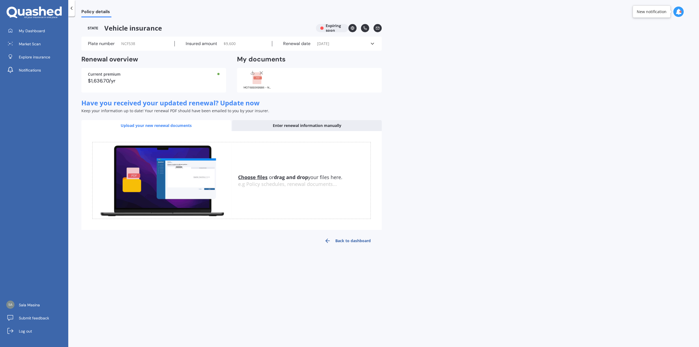
click at [371, 41] on icon at bounding box center [372, 43] width 5 height 5
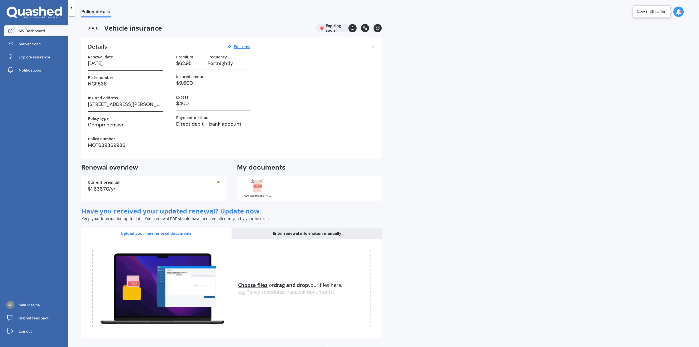
click at [38, 30] on span "My Dashboard" at bounding box center [32, 30] width 26 height 5
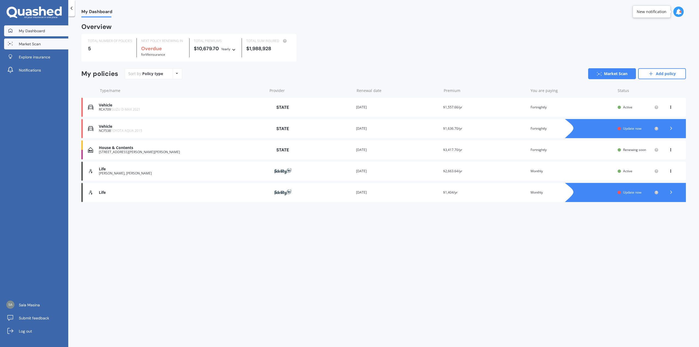
click at [26, 41] on span "Market Scan" at bounding box center [30, 43] width 22 height 5
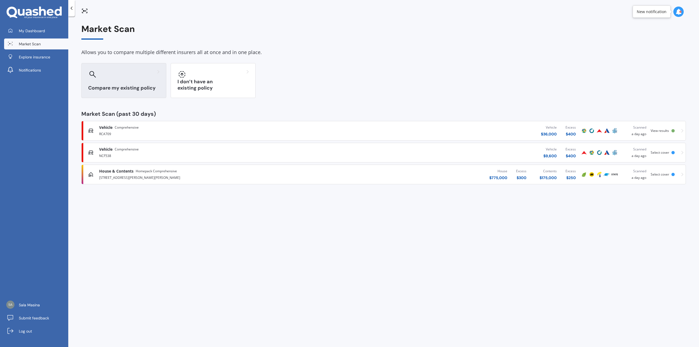
click at [109, 84] on div "Compare my existing policy" at bounding box center [123, 80] width 85 height 35
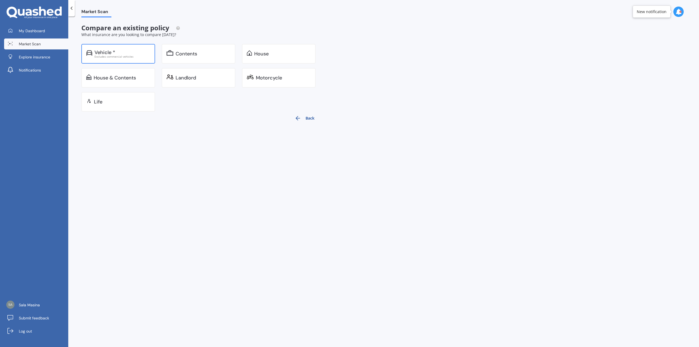
click at [117, 54] on div "Vehicle *" at bounding box center [122, 52] width 56 height 5
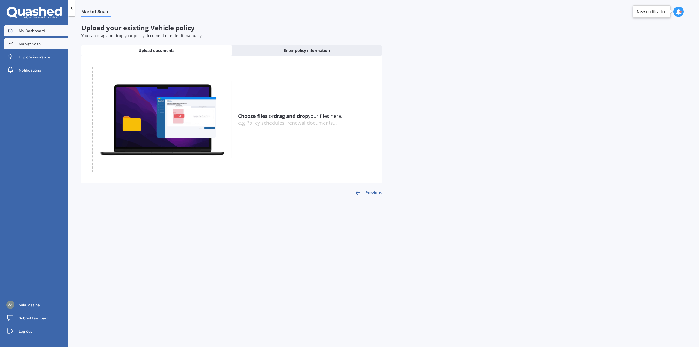
click at [31, 32] on span "My Dashboard" at bounding box center [32, 30] width 26 height 5
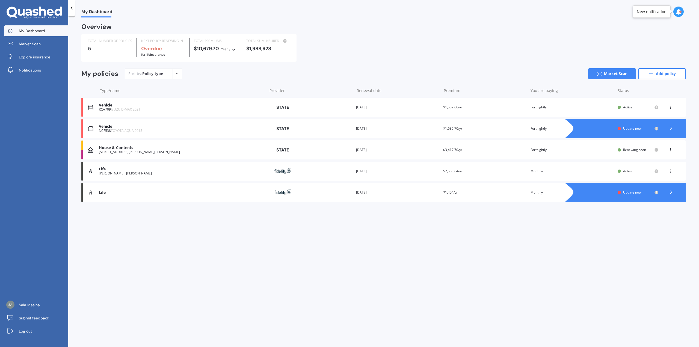
click at [534, 171] on div "You are paying Monthly" at bounding box center [572, 170] width 83 height 5
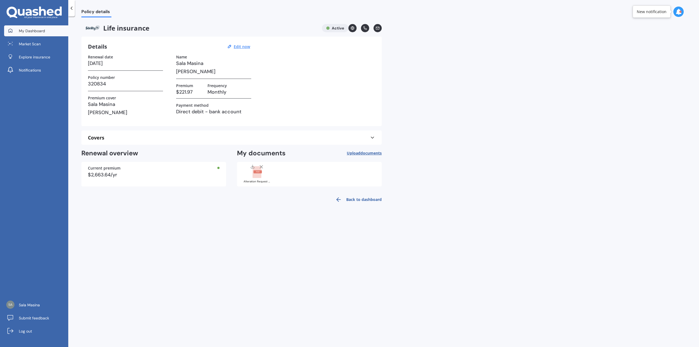
click at [26, 31] on span "My Dashboard" at bounding box center [32, 30] width 26 height 5
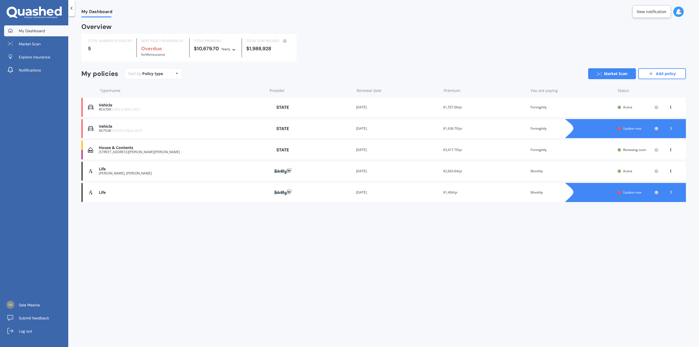
click at [451, 108] on span "$1,557.66/yr" at bounding box center [452, 107] width 19 height 5
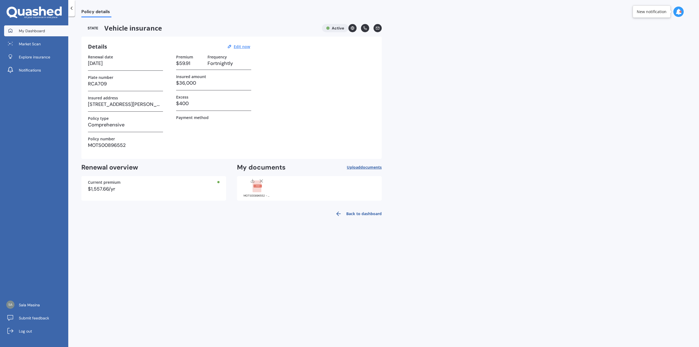
click at [21, 28] on link "My Dashboard" at bounding box center [36, 30] width 64 height 11
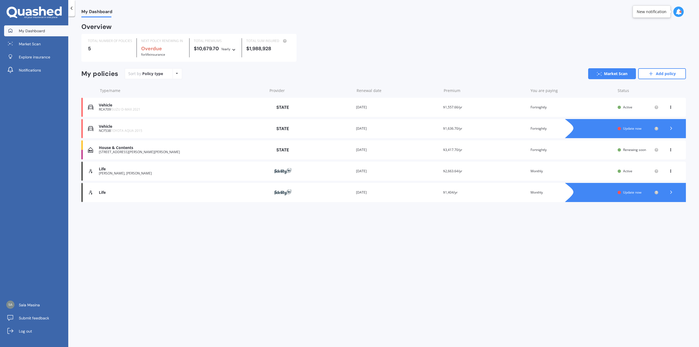
click at [453, 129] on span "$1,636.70/yr" at bounding box center [452, 128] width 19 height 5
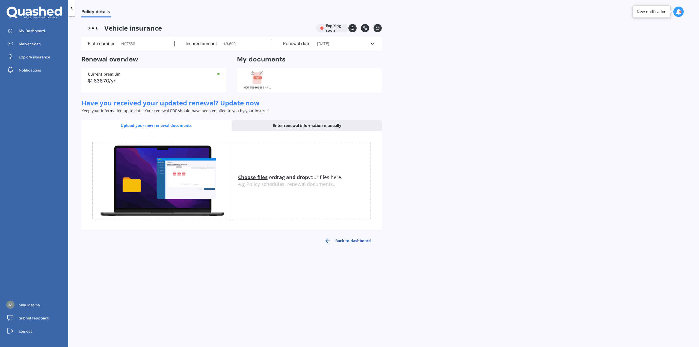
click at [372, 42] on icon at bounding box center [372, 43] width 5 height 5
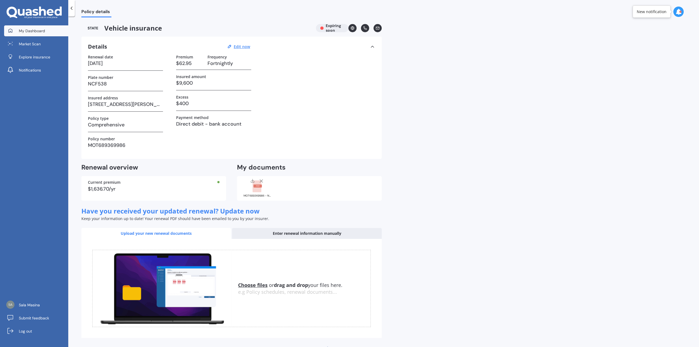
drag, startPoint x: 26, startPoint y: 31, endPoint x: 50, endPoint y: 35, distance: 24.2
click at [27, 31] on span "My Dashboard" at bounding box center [32, 30] width 26 height 5
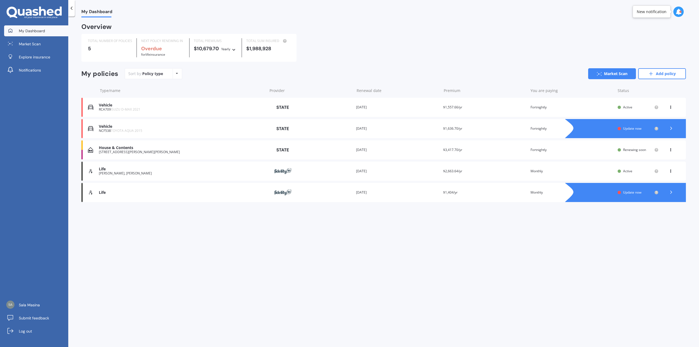
click at [678, 11] on icon at bounding box center [678, 12] width 6 height 6
click at [454, 42] on div "TOTAL NUMBER OF POLICIES 5 NEXT POLICY RENEWING IN Overdue for Life insurance T…" at bounding box center [383, 48] width 605 height 28
click at [32, 47] on link "Market Scan" at bounding box center [36, 43] width 64 height 11
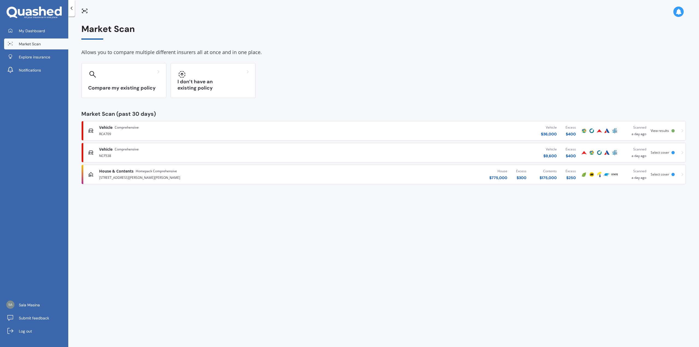
click at [656, 130] on span "View results" at bounding box center [660, 130] width 18 height 5
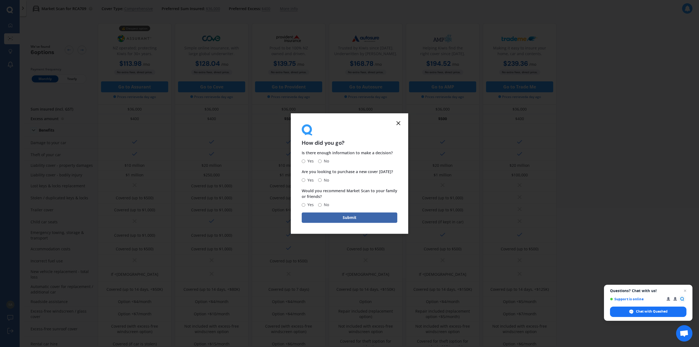
click at [321, 162] on input "No" at bounding box center [320, 161] width 4 height 4
radio input "true"
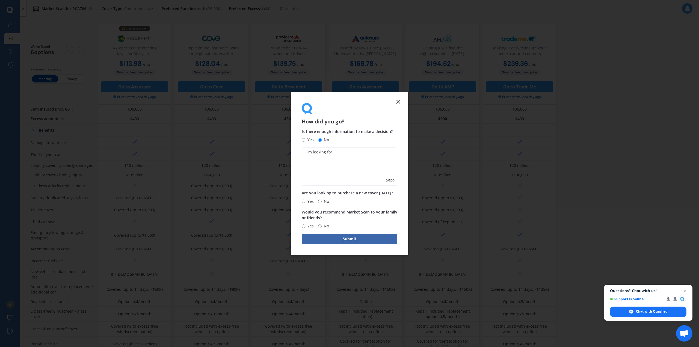
click at [322, 202] on span "No" at bounding box center [325, 201] width 7 height 7
click at [322, 202] on input "No" at bounding box center [320, 202] width 4 height 4
radio input "true"
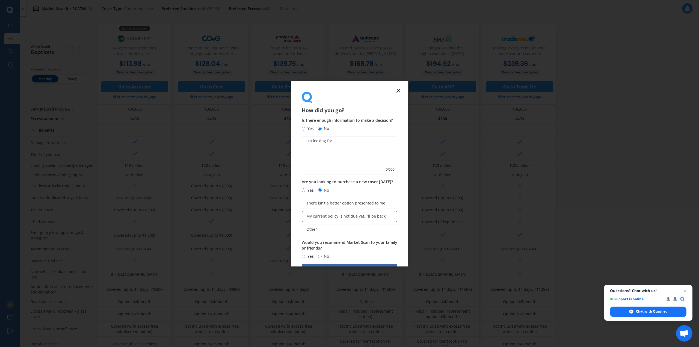
click at [364, 215] on span "My current policy is not due yet, I’ll be back" at bounding box center [345, 216] width 79 height 5
click at [0, 0] on input "My current policy is not due yet, I’ll be back" at bounding box center [0, 0] width 0 height 0
click at [391, 243] on icon at bounding box center [392, 244] width 5 height 5
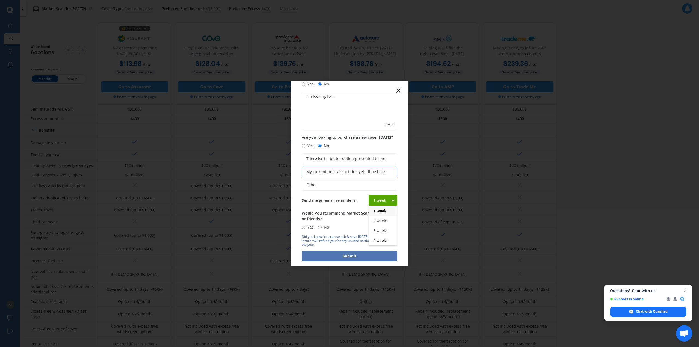
scroll to position [50, 0]
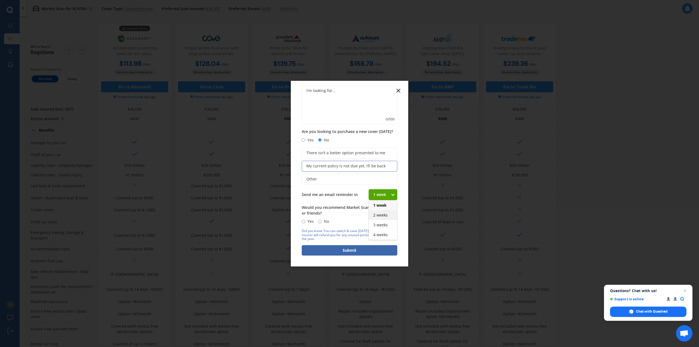
click at [378, 213] on span "2 weeks" at bounding box center [380, 214] width 14 height 5
click at [345, 252] on button "Submit" at bounding box center [350, 250] width 96 height 10
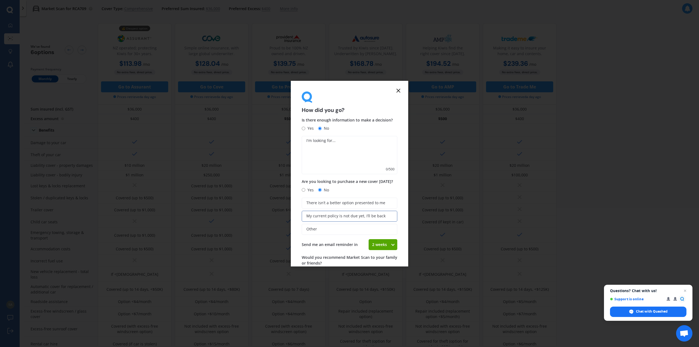
scroll to position [0, 0]
type textarea "$7 savings is not enough for us to change over, thank you,"
click at [348, 201] on span "There isn’t a better option presented to me" at bounding box center [345, 203] width 79 height 5
click at [0, 0] on input "There isn’t a better option presented to me" at bounding box center [0, 0] width 0 height 0
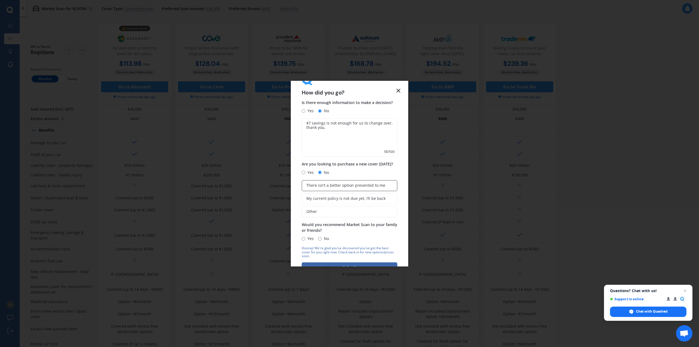
scroll to position [35, 0]
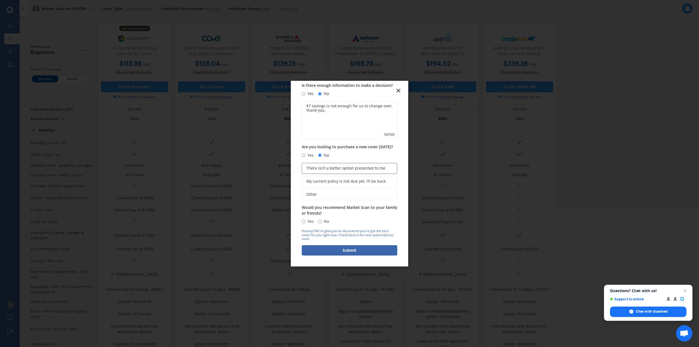
click at [303, 222] on input "Yes" at bounding box center [304, 222] width 4 height 4
radio input "true"
click at [362, 180] on span "My current policy is not due yet, I’ll be back" at bounding box center [345, 181] width 79 height 5
click at [0, 0] on input "My current policy is not due yet, I’ll be back" at bounding box center [0, 0] width 0 height 0
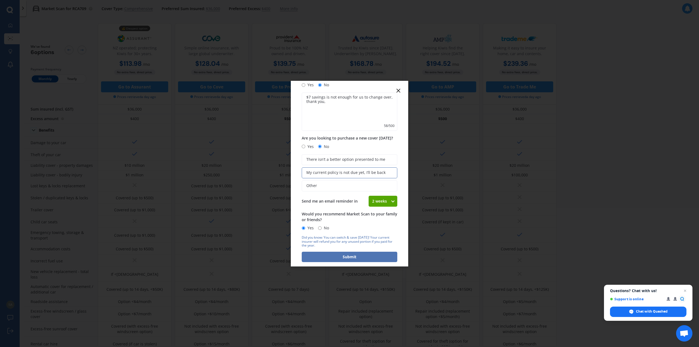
scroll to position [50, 0]
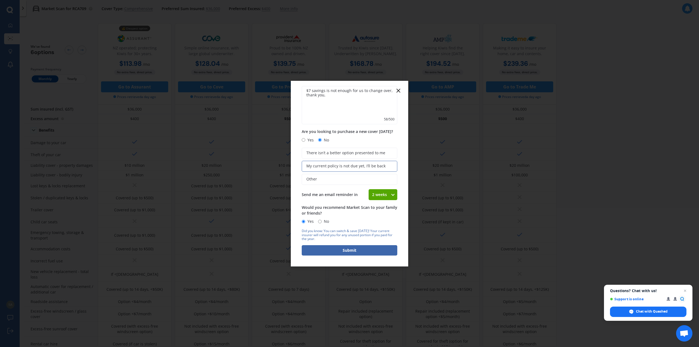
click at [340, 249] on button "Submit" at bounding box center [350, 250] width 96 height 10
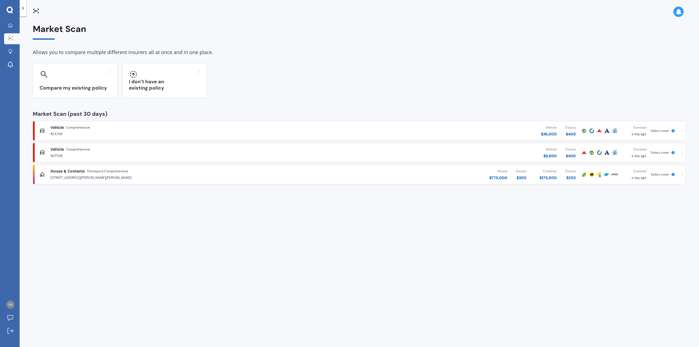
click at [639, 153] on div "Scanned a day ago" at bounding box center [634, 153] width 23 height 12
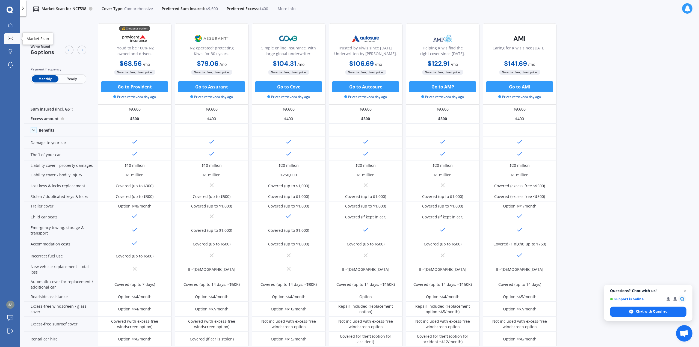
click at [10, 37] on icon at bounding box center [10, 39] width 5 height 4
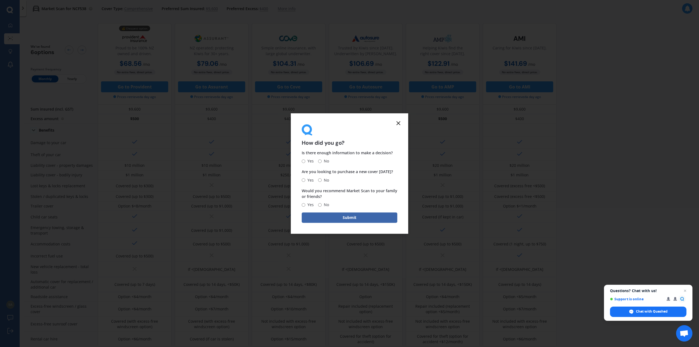
click at [399, 123] on line at bounding box center [398, 123] width 3 height 3
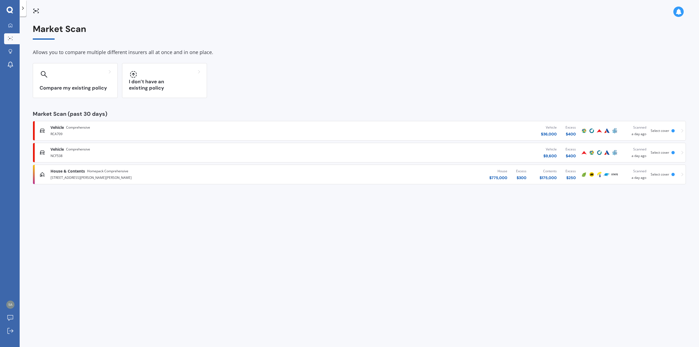
click at [660, 152] on span "Select cover" at bounding box center [660, 152] width 19 height 5
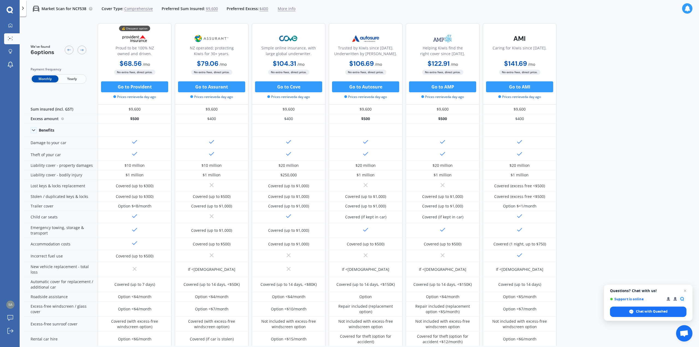
click at [262, 7] on span "$400" at bounding box center [263, 8] width 9 height 5
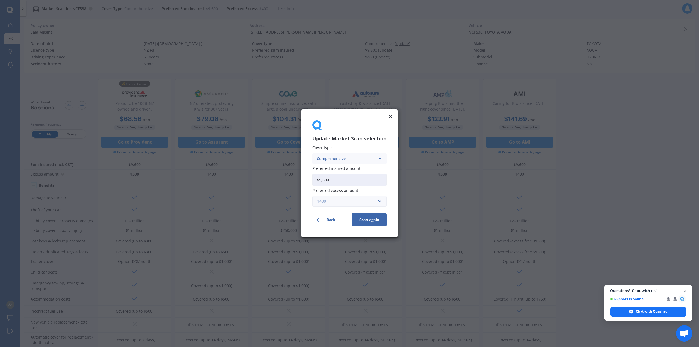
click at [379, 200] on input "text" at bounding box center [347, 201] width 69 height 10
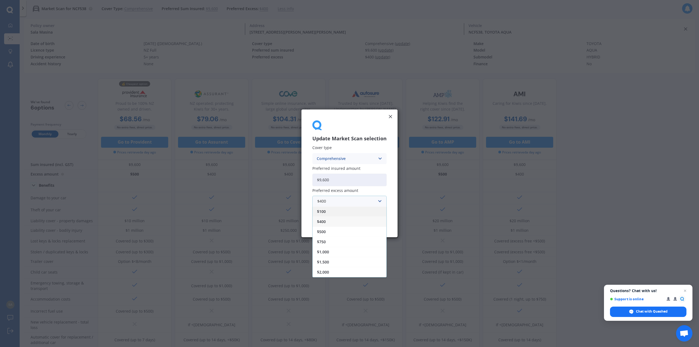
click at [328, 213] on div "$100" at bounding box center [350, 212] width 74 height 10
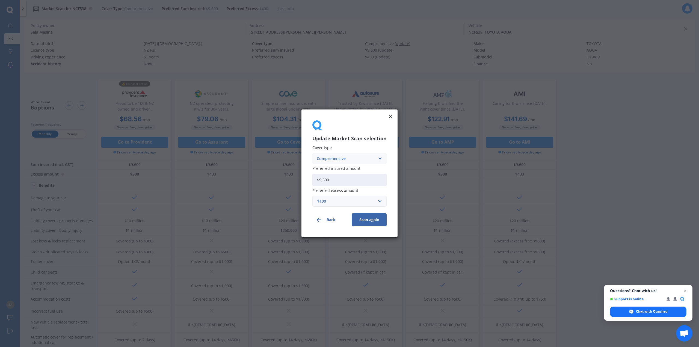
click at [370, 219] on button "Scan again" at bounding box center [369, 220] width 35 height 13
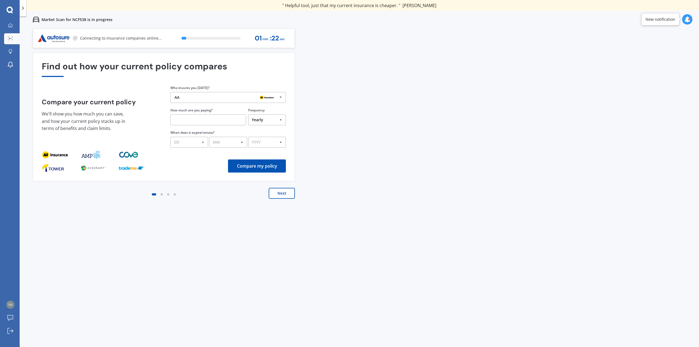
click at [282, 96] on icon at bounding box center [281, 97] width 8 height 10
click at [205, 138] on div "State" at bounding box center [228, 139] width 106 height 4
click at [220, 116] on input "text" at bounding box center [208, 119] width 76 height 11
type input "$62.95"
click at [281, 118] on select "Yearly Six-Monthly Quarterly Monthly Fortnightly Weekly One-Off" at bounding box center [267, 119] width 38 height 11
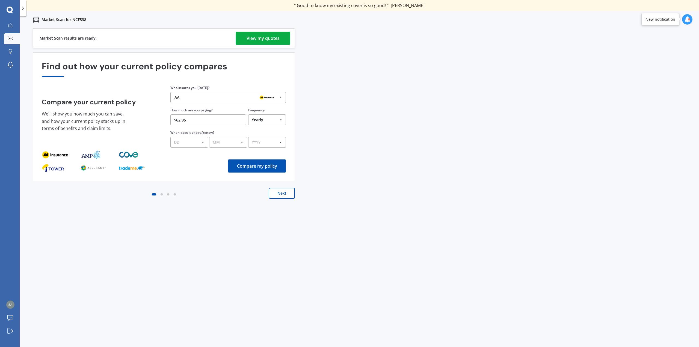
select select "Fortnightly"
click at [248, 114] on select "Yearly Six-Monthly Quarterly Monthly Fortnightly Weekly One-Off" at bounding box center [267, 119] width 38 height 11
click at [203, 142] on select "DD 01 02 03 04 05 06 07 08 09 10 11 12 13 14 15 16 17 18 19 20 21 22 23 24 25 2…" at bounding box center [189, 142] width 38 height 11
select select "18"
click at [170, 137] on select "DD 01 02 03 04 05 06 07 08 09 10 11 12 13 14 15 16 17 18 19 20 21 22 23 24 25 2…" at bounding box center [189, 142] width 38 height 11
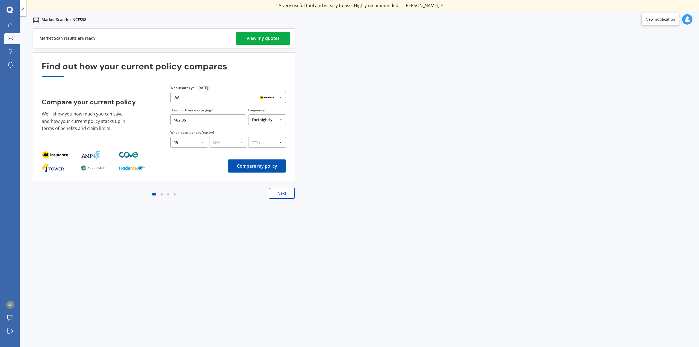
click at [241, 141] on select "MM 01 02 03 04 05 06 07 08 09 10 11 12" at bounding box center [228, 142] width 38 height 11
select select "09"
click at [209, 137] on select "MM 01 02 03 04 05 06 07 08 09 10 11 12" at bounding box center [228, 142] width 38 height 11
drag, startPoint x: 280, startPoint y: 140, endPoint x: 277, endPoint y: 148, distance: 8.5
click at [280, 141] on select "YYYY 2026 2025 2024" at bounding box center [267, 142] width 38 height 11
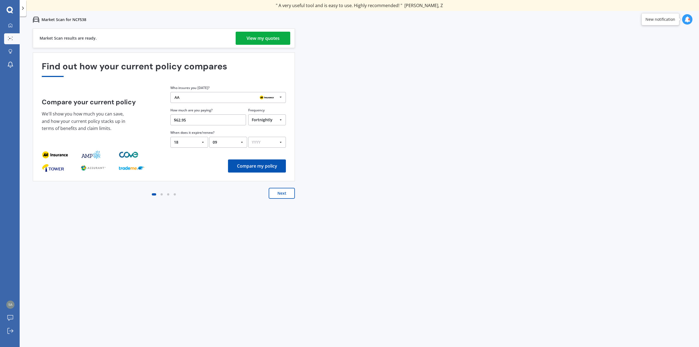
select select "2025"
click at [248, 137] on select "YYYY 2026 2025 2024" at bounding box center [267, 142] width 38 height 11
click at [281, 96] on icon at bounding box center [281, 97] width 8 height 10
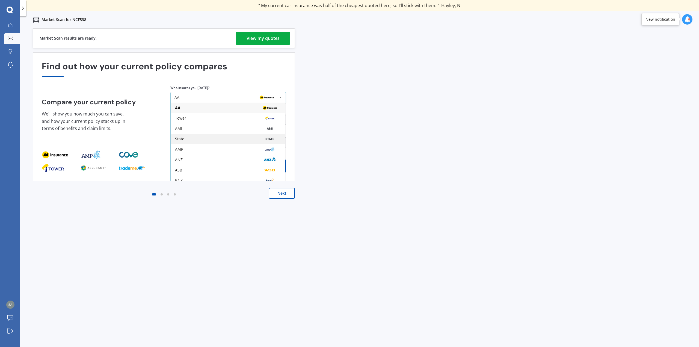
click at [204, 140] on div "State" at bounding box center [228, 139] width 106 height 4
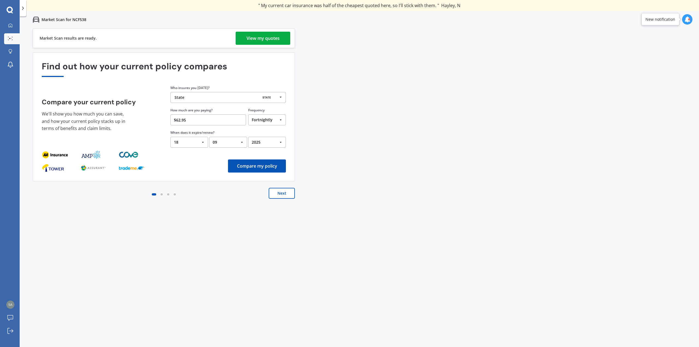
click at [258, 169] on button "Compare my policy" at bounding box center [257, 165] width 58 height 13
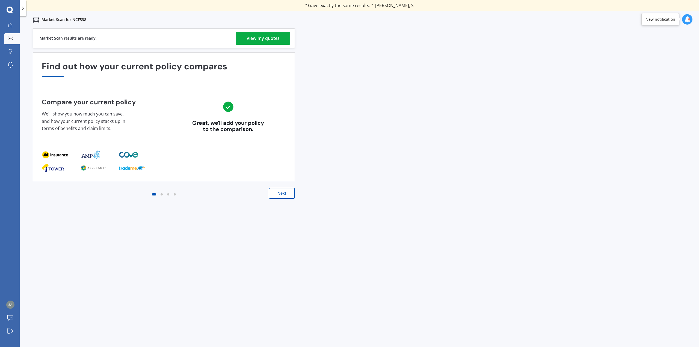
click at [256, 41] on div "View my quotes" at bounding box center [263, 38] width 33 height 13
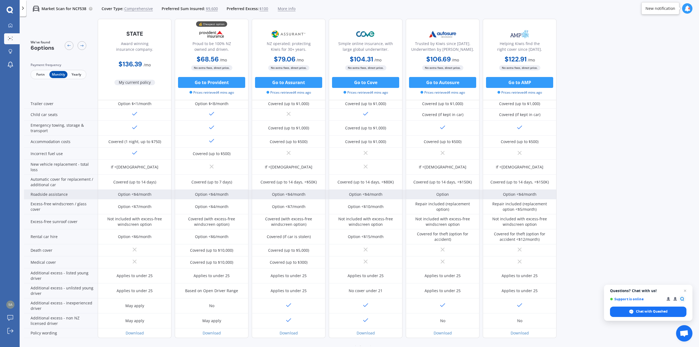
scroll to position [120, 0]
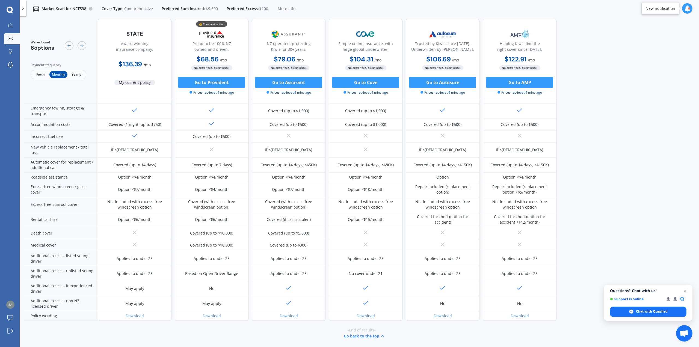
click at [37, 73] on span "Fortn" at bounding box center [41, 74] width 18 height 7
click at [58, 74] on span "Monthly" at bounding box center [58, 74] width 18 height 7
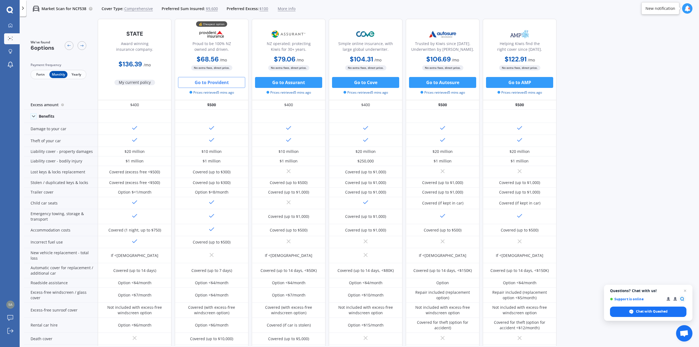
scroll to position [0, 0]
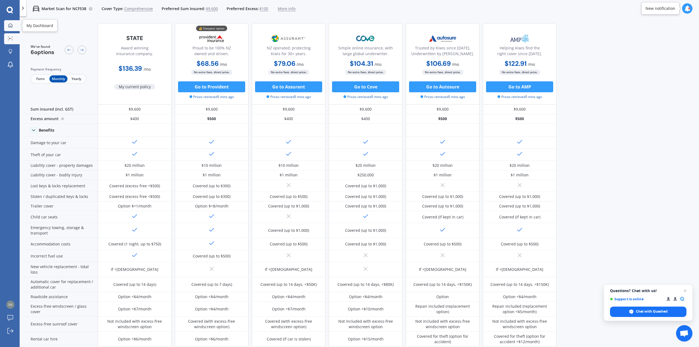
click at [10, 24] on icon at bounding box center [10, 25] width 4 height 4
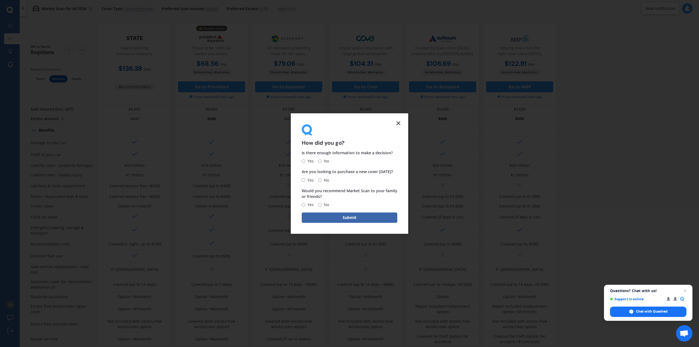
click at [398, 123] on line at bounding box center [398, 123] width 3 height 3
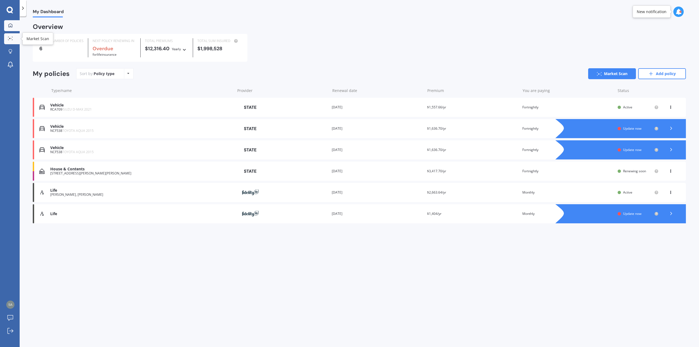
click at [11, 37] on icon at bounding box center [10, 39] width 5 height 4
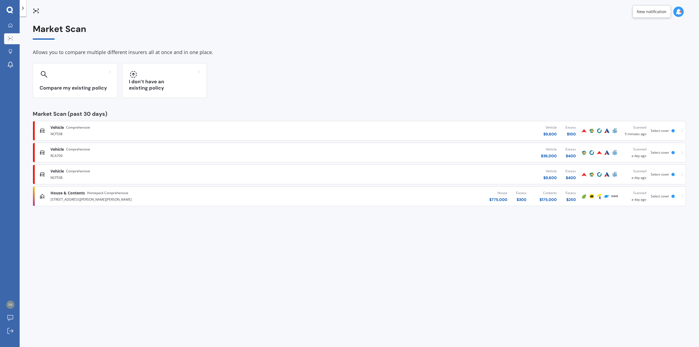
click at [661, 195] on span "Select cover" at bounding box center [660, 196] width 19 height 5
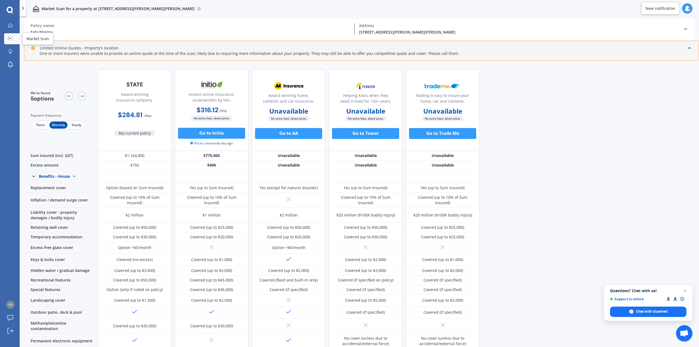
click at [10, 39] on circle at bounding box center [9, 38] width 1 height 1
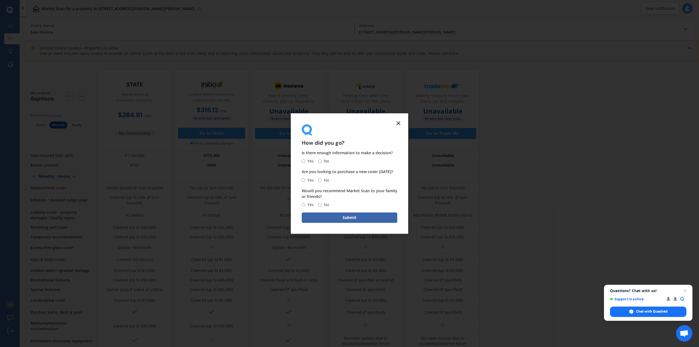
click at [399, 122] on icon at bounding box center [398, 123] width 7 height 7
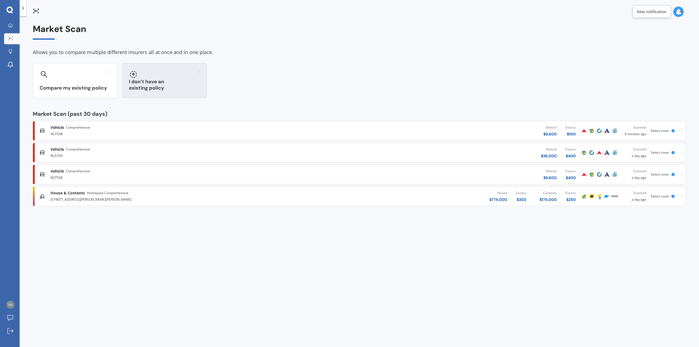
click at [160, 88] on h3 "I don’t have an existing policy" at bounding box center [164, 85] width 71 height 13
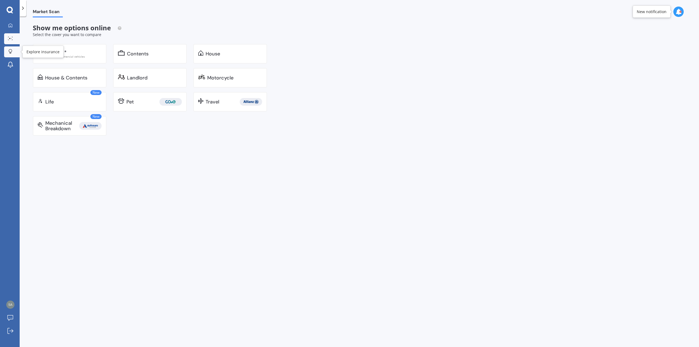
click at [9, 48] on link "Explore insurance" at bounding box center [12, 51] width 16 height 11
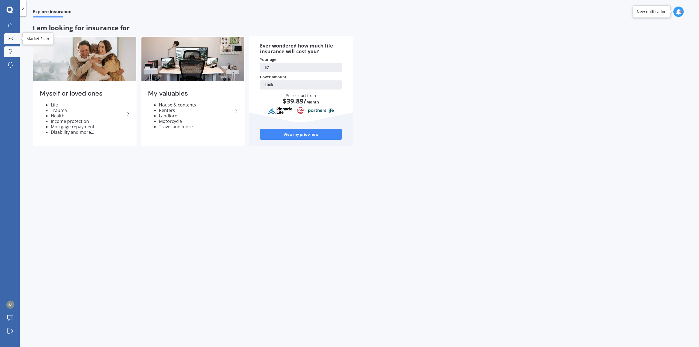
click at [10, 40] on icon at bounding box center [10, 39] width 5 height 4
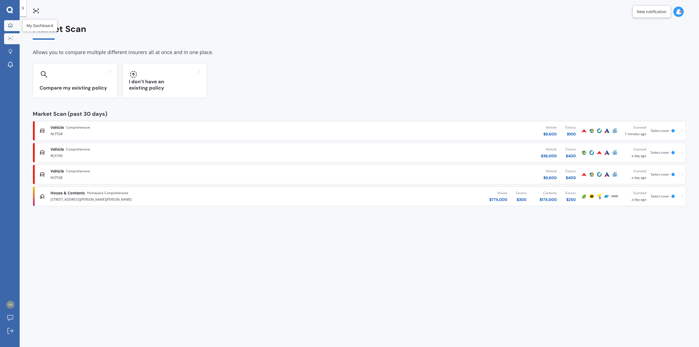
click at [14, 26] on div at bounding box center [10, 25] width 8 height 5
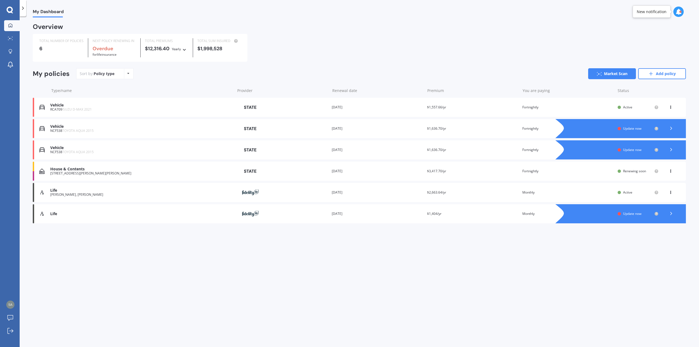
click at [628, 193] on span "Active" at bounding box center [627, 192] width 9 height 5
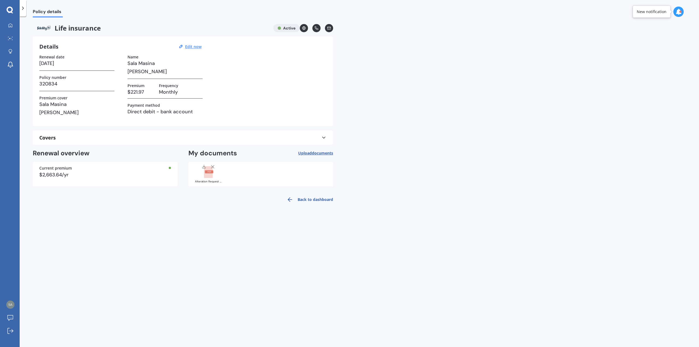
click at [317, 200] on link "Back to dashboard" at bounding box center [308, 199] width 50 height 13
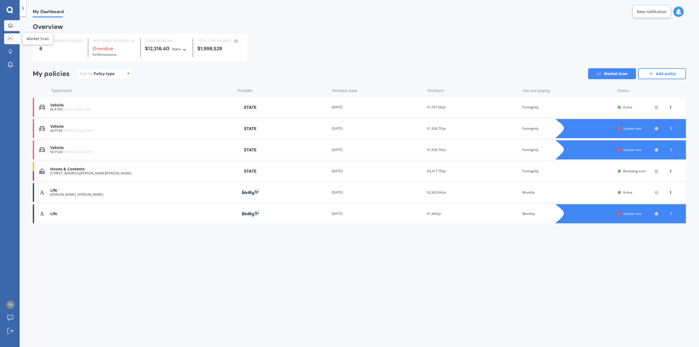
click at [10, 37] on icon at bounding box center [10, 39] width 5 height 4
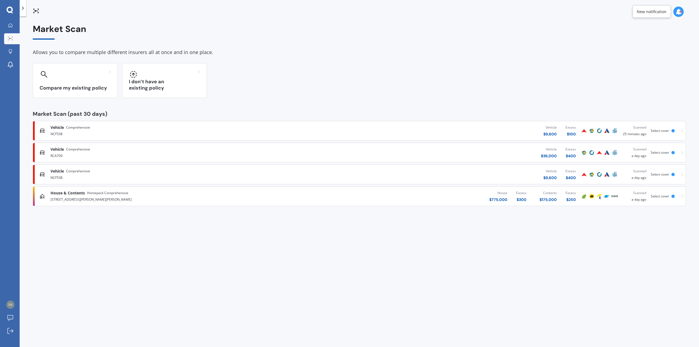
click at [657, 173] on span "Select cover" at bounding box center [660, 174] width 19 height 5
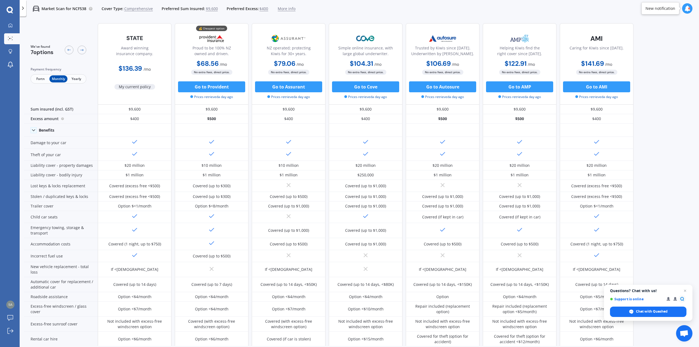
click at [135, 8] on span "Comprehensive" at bounding box center [138, 8] width 29 height 5
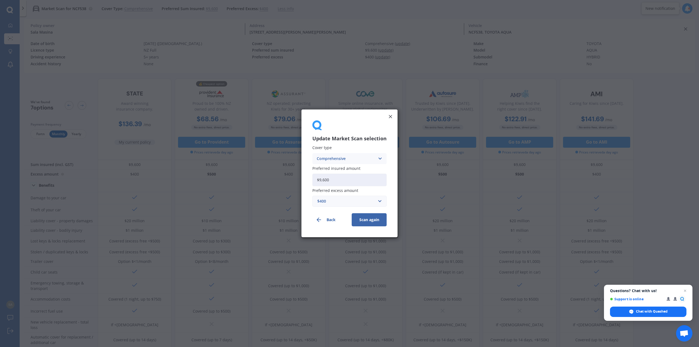
click at [380, 157] on icon at bounding box center [380, 159] width 5 height 6
click at [344, 179] on span "Third Party, Fire & Theft" at bounding box center [339, 179] width 45 height 4
click at [374, 220] on button "Scan again" at bounding box center [369, 220] width 35 height 13
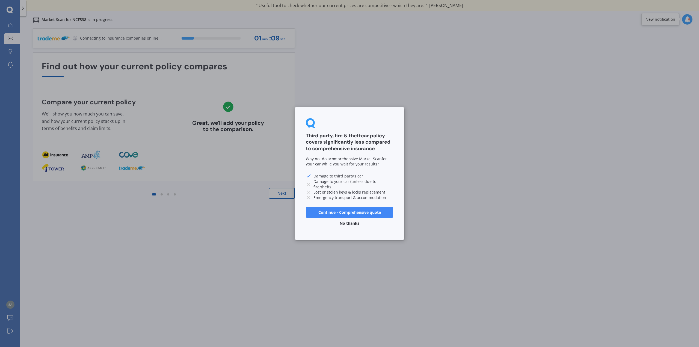
click at [346, 212] on button "Continue - Comprehensive quote" at bounding box center [349, 212] width 87 height 11
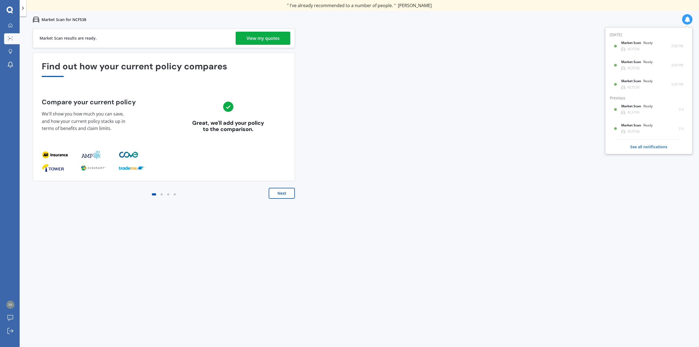
click at [262, 37] on div "View my quotes" at bounding box center [263, 38] width 33 height 13
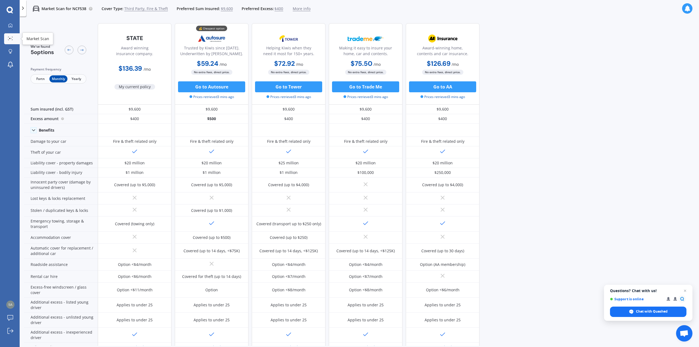
click at [8, 36] on link "Market Scan" at bounding box center [12, 38] width 16 height 11
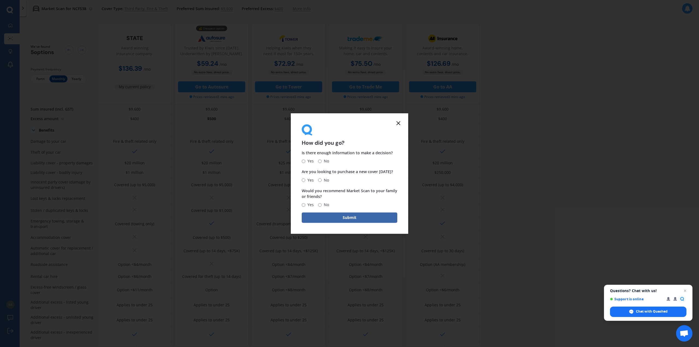
click at [398, 123] on icon at bounding box center [398, 123] width 7 height 7
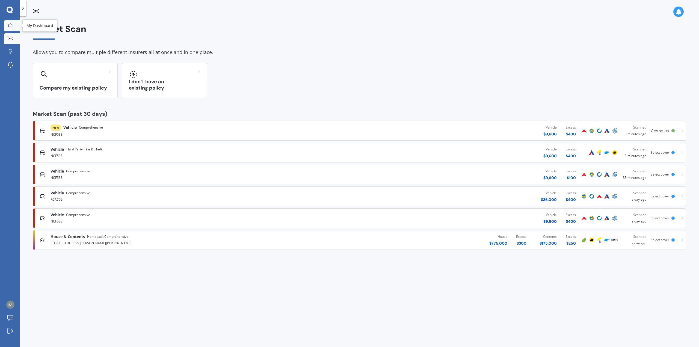
click at [7, 25] on div at bounding box center [10, 25] width 8 height 5
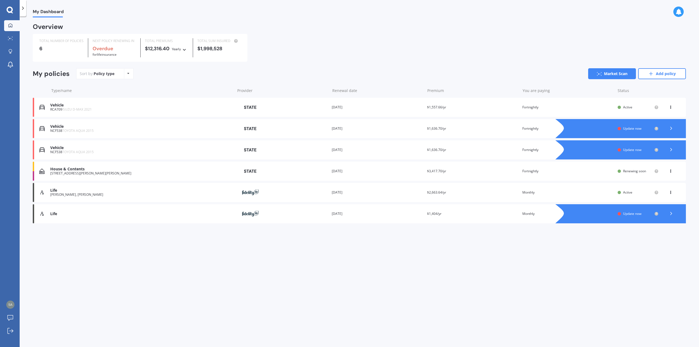
click at [630, 128] on span "Update now" at bounding box center [632, 128] width 18 height 5
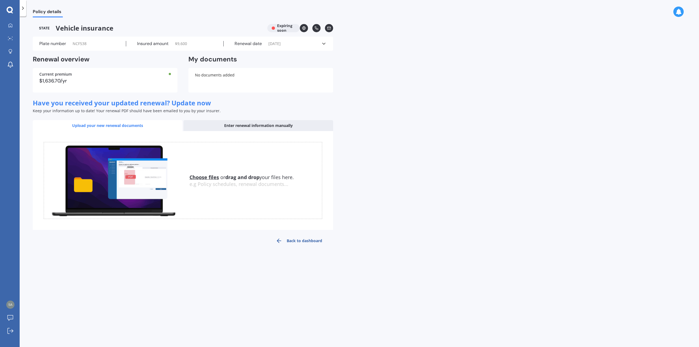
click at [303, 27] on icon at bounding box center [304, 28] width 4 height 4
click at [328, 28] on icon at bounding box center [329, 28] width 4 height 4
click at [324, 43] on icon at bounding box center [323, 43] width 5 height 5
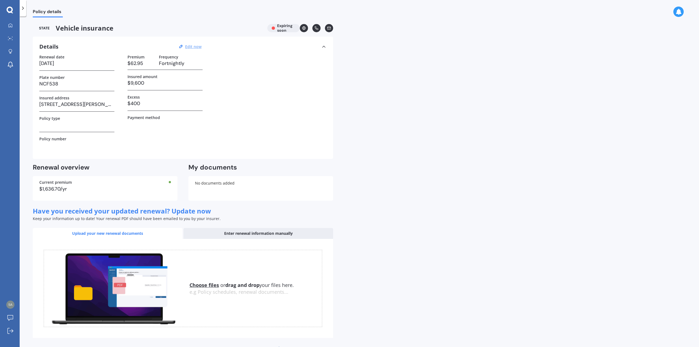
click at [188, 46] on u "Edit now" at bounding box center [193, 46] width 16 height 5
select select "18"
select select "09"
select select "2025"
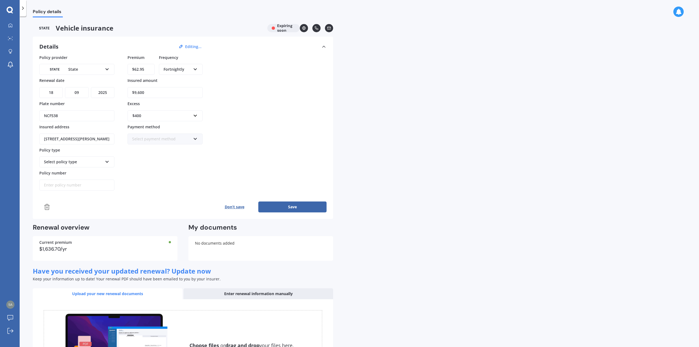
click at [233, 207] on button "Don’t save" at bounding box center [235, 207] width 48 height 11
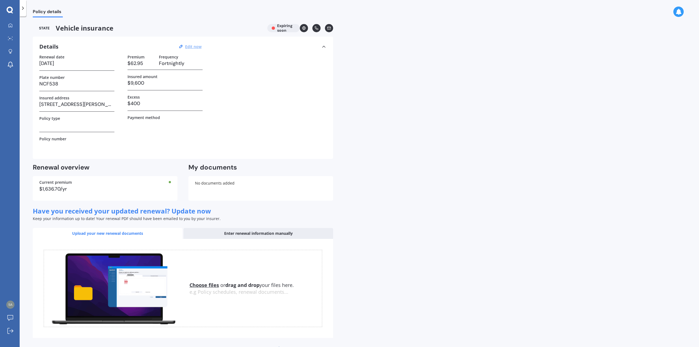
click at [190, 49] on u "Edit now" at bounding box center [193, 46] width 16 height 5
select select "18"
select select "09"
select select "2025"
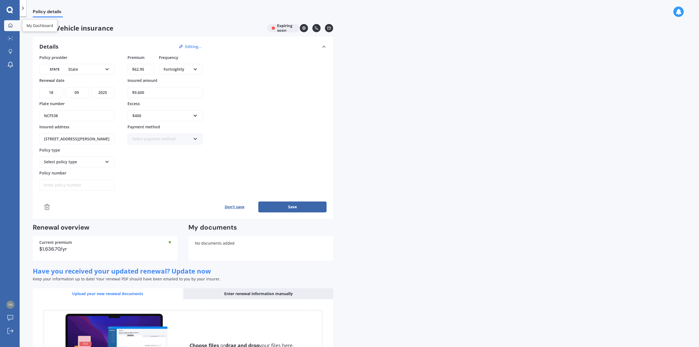
click at [11, 22] on link "My Dashboard" at bounding box center [12, 25] width 16 height 11
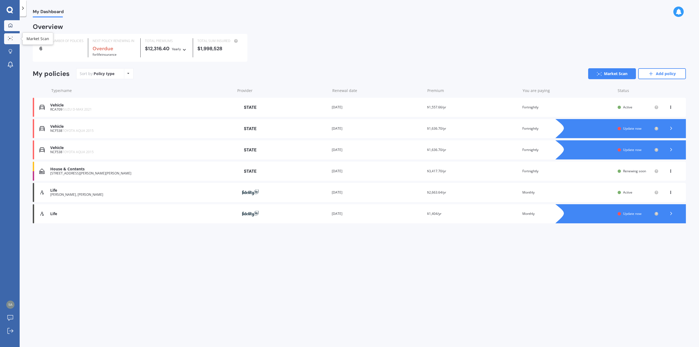
click at [12, 39] on icon at bounding box center [10, 39] width 5 height 4
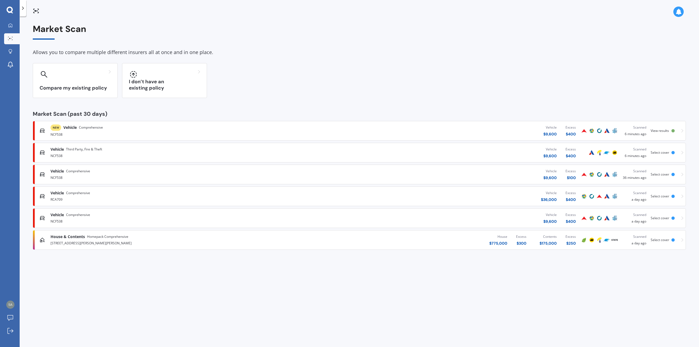
click at [659, 151] on span "Select cover" at bounding box center [660, 152] width 19 height 5
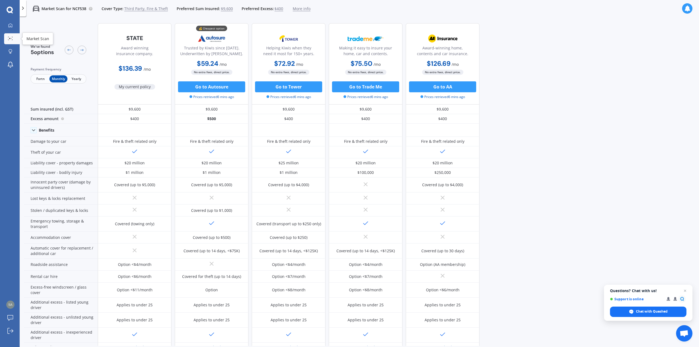
click at [11, 37] on icon at bounding box center [10, 39] width 5 height 4
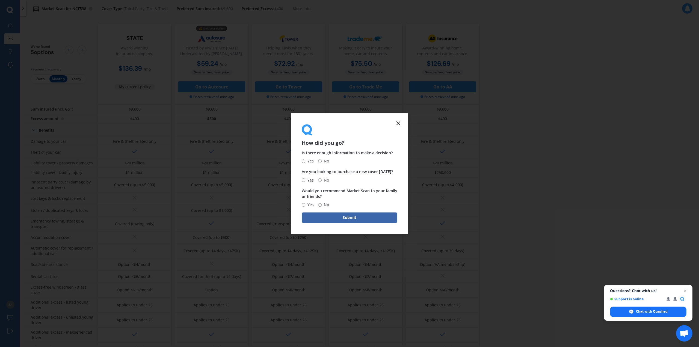
click at [398, 123] on icon at bounding box center [398, 123] width 7 height 7
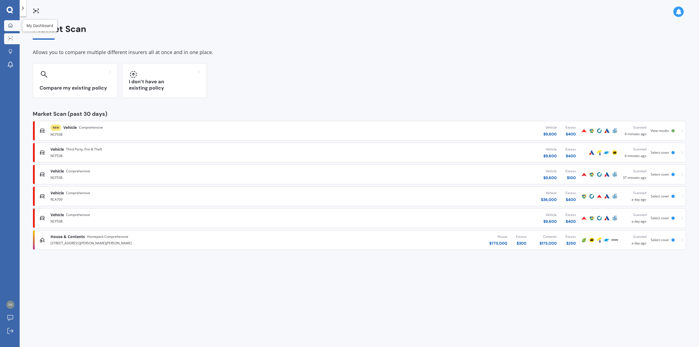
click at [10, 23] on icon at bounding box center [10, 25] width 4 height 4
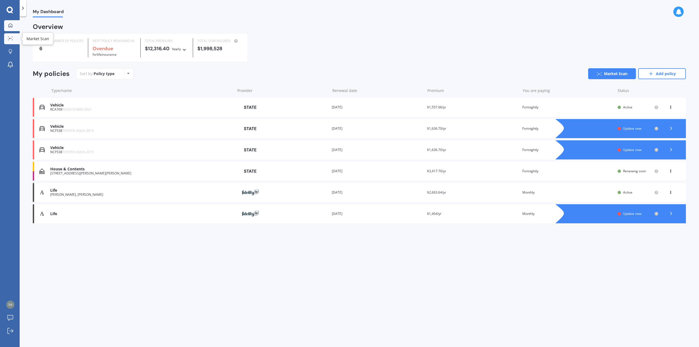
click at [11, 38] on icon at bounding box center [10, 39] width 5 height 4
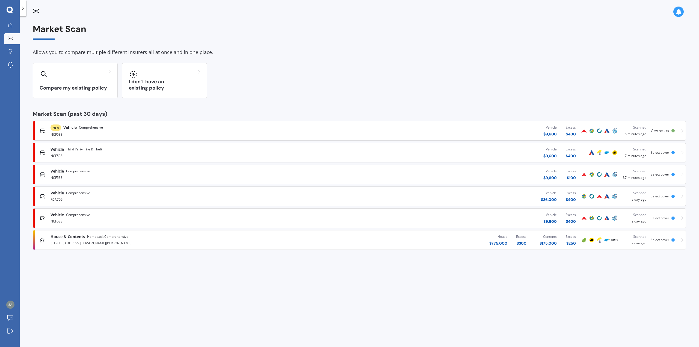
click at [663, 129] on span "View results" at bounding box center [660, 130] width 18 height 5
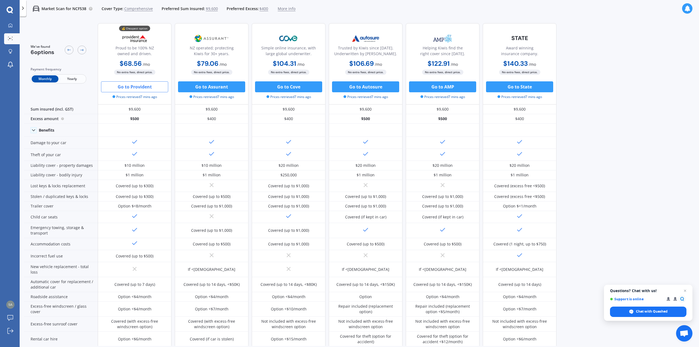
click at [127, 86] on button "Go to Provident" at bounding box center [134, 86] width 67 height 11
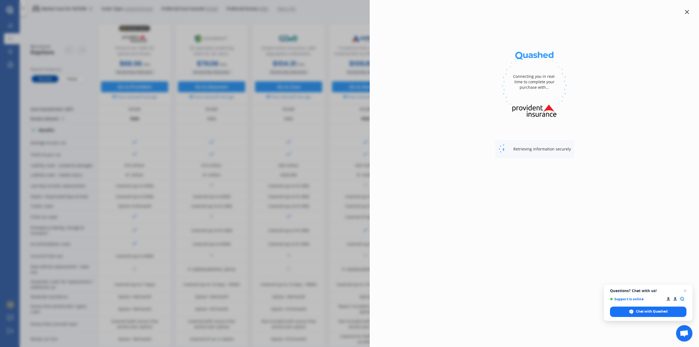
select select "full"
select select "[STREET_ADDRESS][PERSON_NAME][PERSON_NAME]"
select select "TOYOTA"
select select "AQUA"
select select "NO"
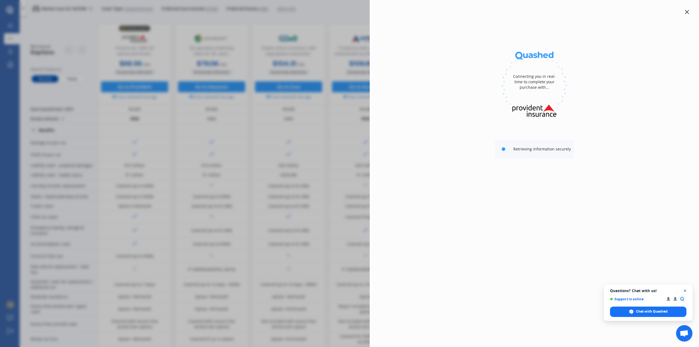
click at [685, 291] on span "Open chat" at bounding box center [685, 291] width 7 height 7
select select "Monthly"
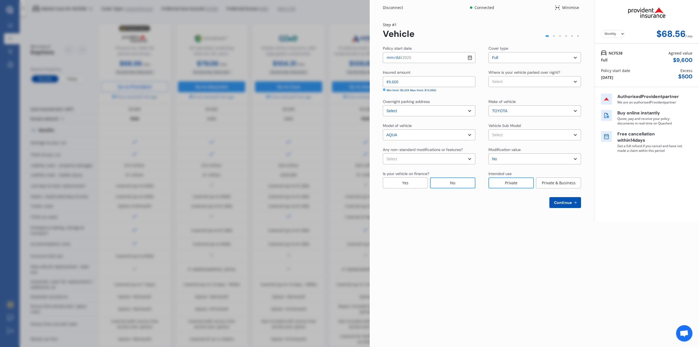
click at [576, 81] on select "Select Garage (fully enclosed) Off Street Parking Other" at bounding box center [534, 81] width 93 height 11
select select "OFF-STREET"
click at [488, 76] on select "Select Garage (fully enclosed) Off Street Parking Other" at bounding box center [534, 81] width 93 height 11
click at [576, 133] on select "Select Aqua NHP10 L Hatchback 5dr CVT 1sp 1.5i/45kW Hybrid [IMP] Aqua NHP10 G H…" at bounding box center [534, 134] width 93 height 11
click at [615, 187] on div "Yearly Monthly $68.56 / mo NCF538 Full Agreed value $ 9,600 Policy start date […" at bounding box center [646, 110] width 105 height 221
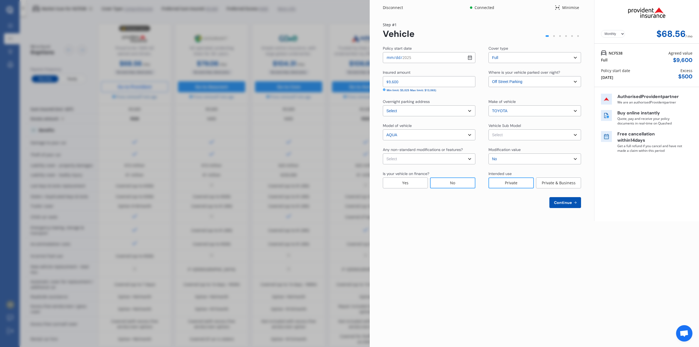
click at [471, 157] on select "Select None [MEDICAL_DATA] System(NOS) Roll Cage Full Racing Harness" at bounding box center [429, 158] width 93 height 11
select select "none"
click at [383, 153] on select "Select None [MEDICAL_DATA] System(NOS) Roll Cage Full Racing Harness" at bounding box center [429, 158] width 93 height 11
click at [576, 134] on select "Select Aqua NHP10 L Hatchback 5dr CVT 1sp 1.5i/45kW Hybrid [IMP] Aqua NHP10 G H…" at bounding box center [534, 134] width 93 height 11
select select "NZVTOYO2015AEIU"
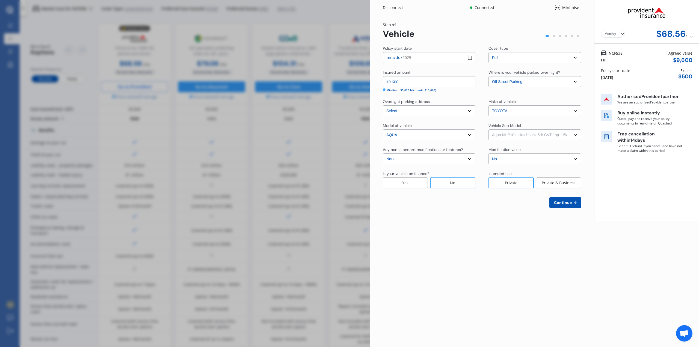
click at [488, 129] on select "Select Aqua NHP10 L Hatchback 5dr CVT 1sp 1.5i/45kW Hybrid [IMP] Aqua NHP10 G H…" at bounding box center [534, 134] width 93 height 11
click at [568, 201] on span "Continue" at bounding box center [563, 202] width 20 height 4
select select "26"
select select "05"
select select "1968"
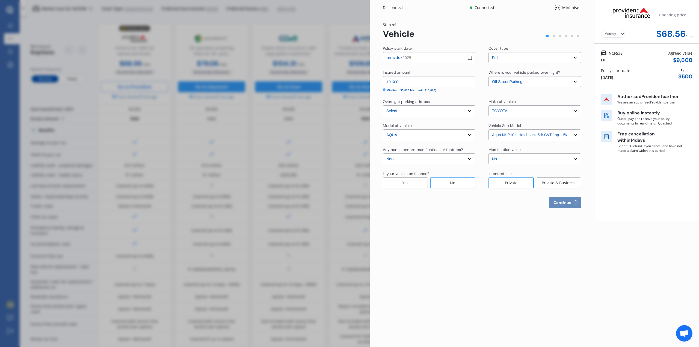
select select "NZ_FULL"
select select "0"
select select "25"
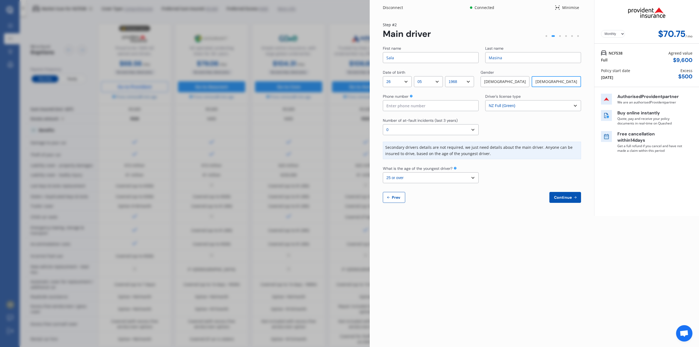
click at [406, 105] on input at bounding box center [431, 105] width 96 height 11
click at [473, 128] on select "Select number of at-fault incidents (last 3 years) 0 1 2 3 4 5 or more" at bounding box center [431, 129] width 96 height 11
click at [383, 124] on select "Select number of at-fault incidents (last 3 years) 0 1 2 3 4 5 or more" at bounding box center [431, 129] width 96 height 11
click at [473, 176] on select "Select the age of the youngest driver. 16 17 18 19 20 21 22 23 24 25 or over" at bounding box center [431, 177] width 96 height 11
click at [383, 172] on select "Select the age of the youngest driver. 16 17 18 19 20 21 22 23 24 25 or over" at bounding box center [431, 177] width 96 height 11
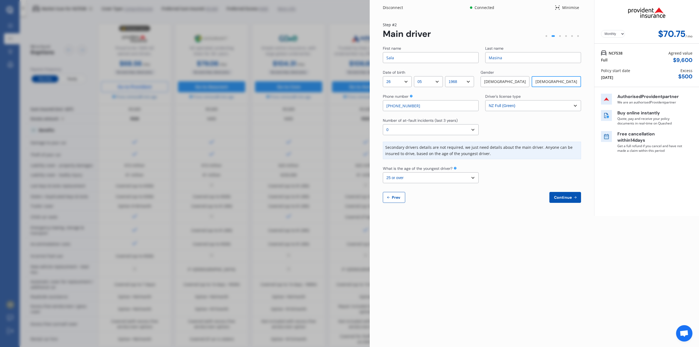
click at [563, 195] on span "Continue" at bounding box center [563, 197] width 20 height 4
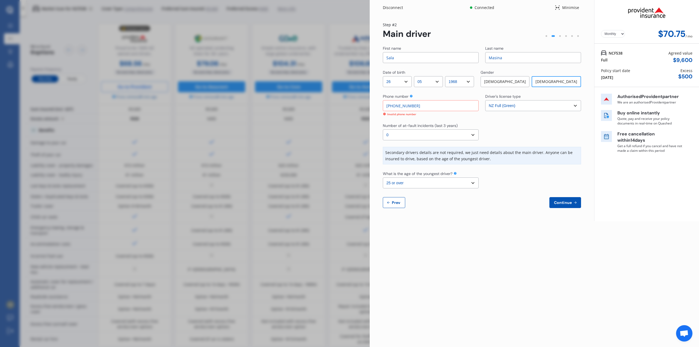
drag, startPoint x: 342, startPoint y: 102, endPoint x: 297, endPoint y: 100, distance: 45.6
click at [299, 101] on div "Disconnect Connected Minimise Yearly Monthly $70.75 / mo Step # 2 Main driver F…" at bounding box center [349, 173] width 699 height 347
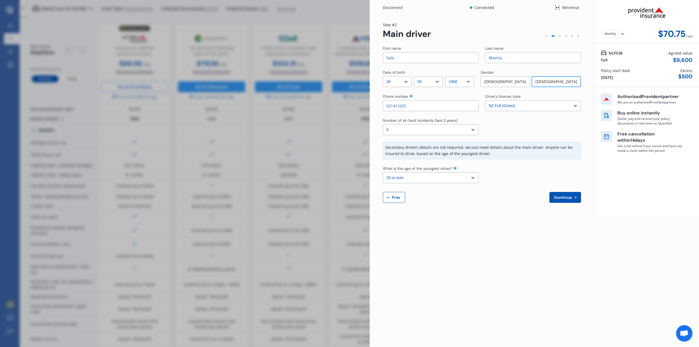
type input "021411025"
click at [570, 197] on span "Continue" at bounding box center [563, 197] width 20 height 4
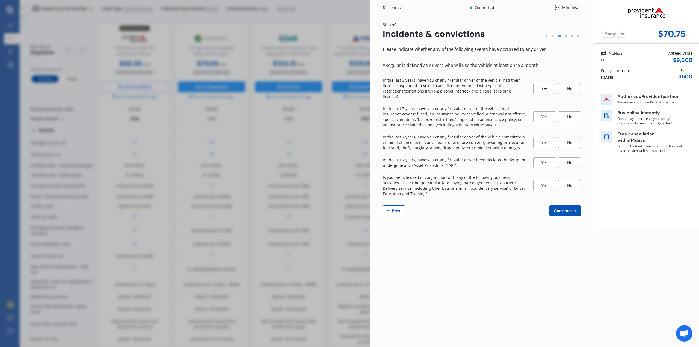
click at [570, 84] on div "No" at bounding box center [569, 88] width 23 height 11
click at [570, 112] on div "No" at bounding box center [569, 116] width 23 height 11
click at [572, 137] on div "No" at bounding box center [569, 142] width 23 height 11
click at [570, 157] on div "No" at bounding box center [569, 162] width 23 height 11
click at [568, 183] on div "No" at bounding box center [569, 185] width 23 height 11
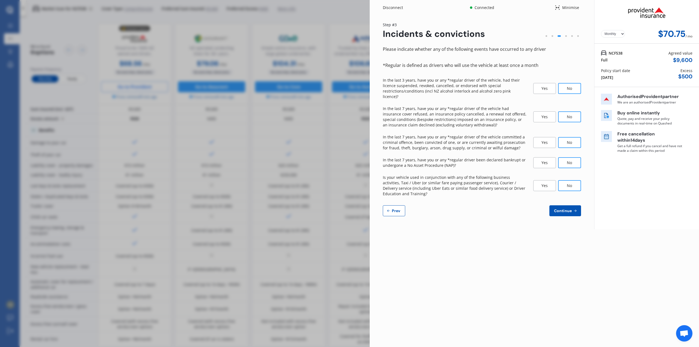
click at [564, 205] on button "Continue" at bounding box center [565, 210] width 32 height 11
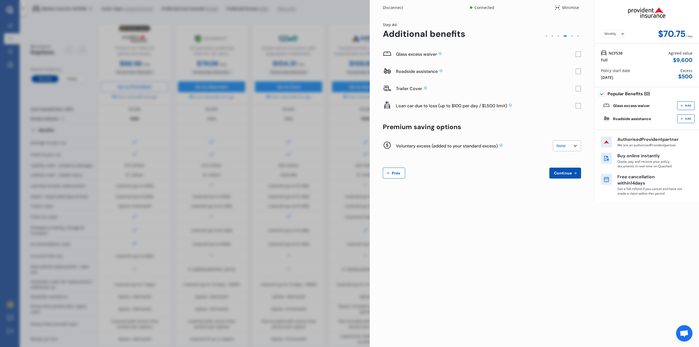
click at [576, 54] on rect at bounding box center [578, 54] width 5 height 5
click at [579, 72] on rect at bounding box center [578, 71] width 5 height 5
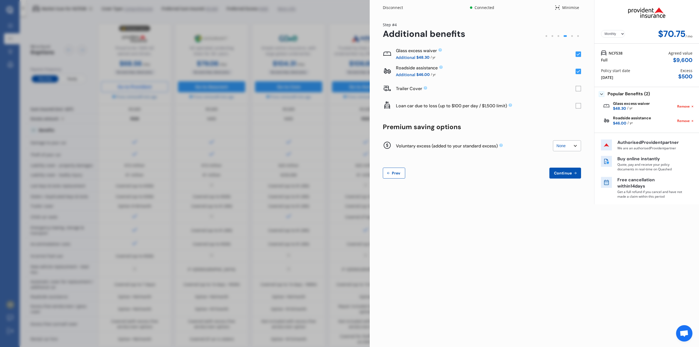
click at [577, 105] on rect at bounding box center [578, 105] width 5 height 5
click at [576, 145] on select "None $200 $450 $700 $950 $1,200 $1,700" at bounding box center [567, 145] width 28 height 11
click at [553, 140] on select "None $200 $450 $700 $950 $1,200 $1,700" at bounding box center [567, 145] width 28 height 11
click at [576, 145] on select "None $200 $450 $700 $950 $1,200 $1,700" at bounding box center [567, 145] width 28 height 11
select select "0"
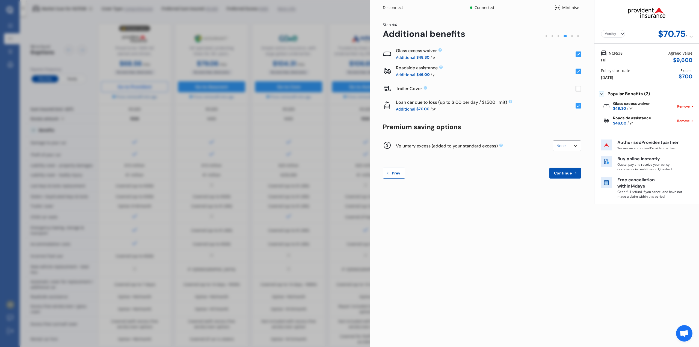
click at [553, 140] on select "None $200 $450 $700 $950 $1,200 $1,700" at bounding box center [567, 145] width 28 height 11
click at [564, 174] on span "Continue" at bounding box center [563, 173] width 20 height 4
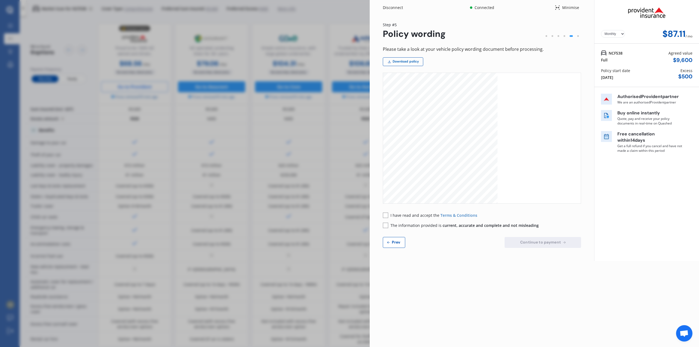
click at [411, 63] on link "Download policy" at bounding box center [403, 61] width 40 height 9
click at [387, 216] on rect at bounding box center [385, 214] width 5 height 5
click at [387, 224] on rect at bounding box center [385, 225] width 5 height 5
click at [539, 241] on span "Continue to payment" at bounding box center [540, 242] width 43 height 4
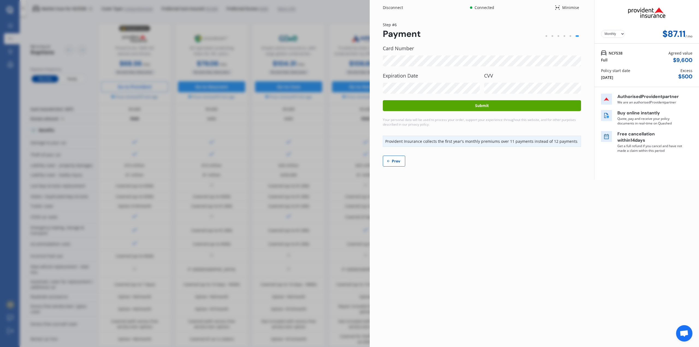
click at [481, 106] on button "Submit" at bounding box center [482, 105] width 198 height 11
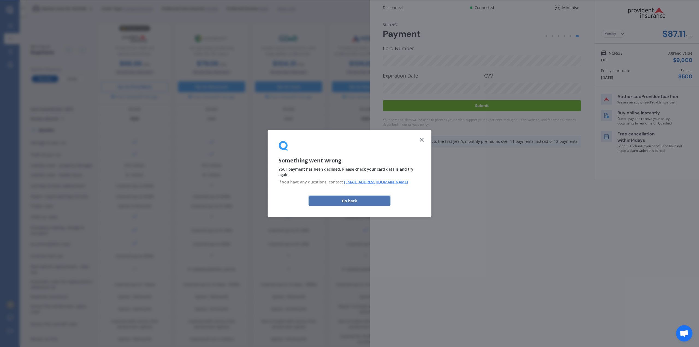
click at [358, 200] on button "Go back" at bounding box center [350, 200] width 82 height 10
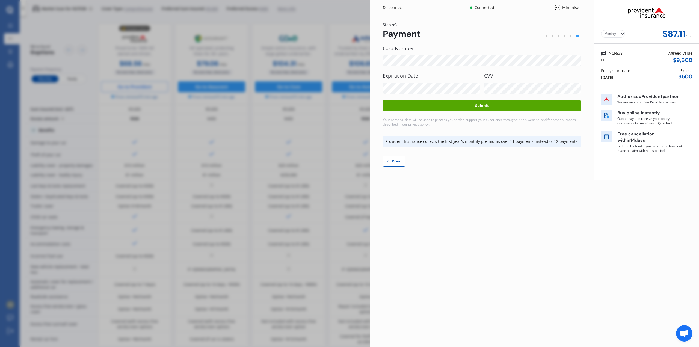
click at [520, 102] on button "Submit" at bounding box center [482, 105] width 198 height 11
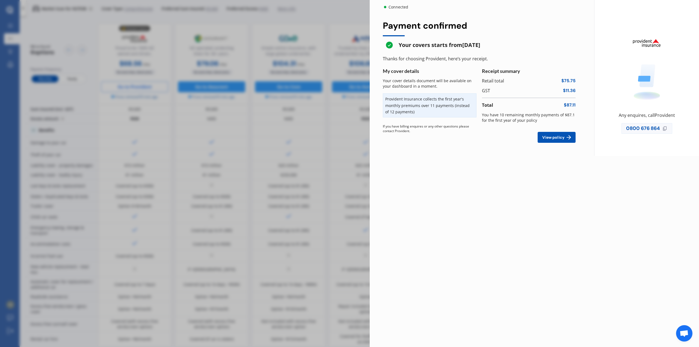
click at [564, 135] on span "View policy" at bounding box center [553, 137] width 24 height 4
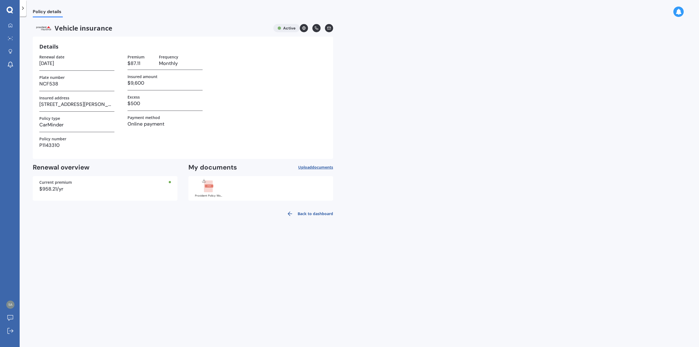
click at [211, 187] on rect at bounding box center [209, 186] width 8 height 3
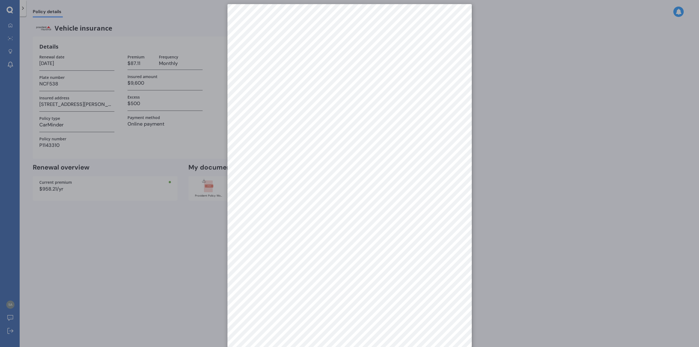
scroll to position [8, 0]
click at [199, 130] on div at bounding box center [349, 173] width 699 height 347
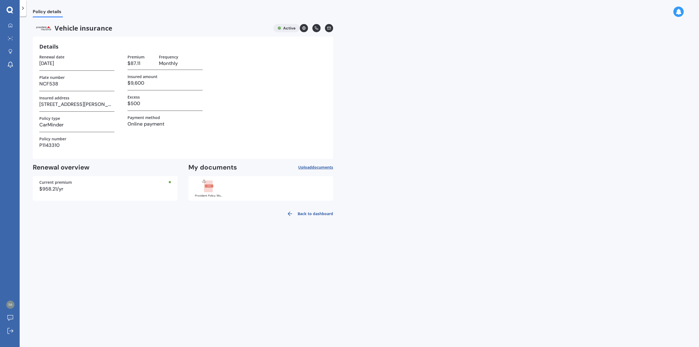
click at [314, 168] on span "documents" at bounding box center [322, 167] width 21 height 5
click at [315, 168] on span "documents" at bounding box center [322, 167] width 21 height 5
click at [8, 22] on link "My Dashboard" at bounding box center [12, 25] width 16 height 11
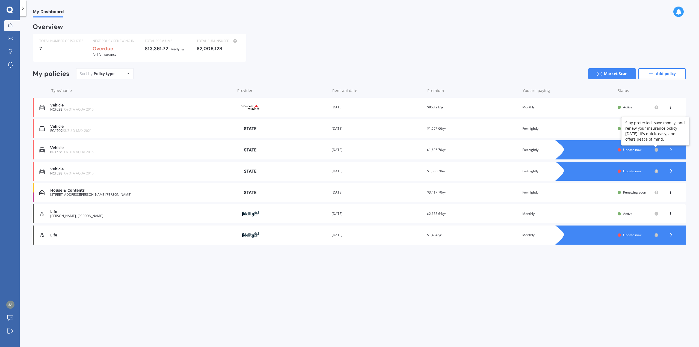
click at [656, 150] on icon at bounding box center [656, 149] width 1 height 1
drag, startPoint x: 655, startPoint y: 148, endPoint x: 670, endPoint y: 150, distance: 15.4
click at [670, 149] on icon at bounding box center [670, 149] width 5 height 5
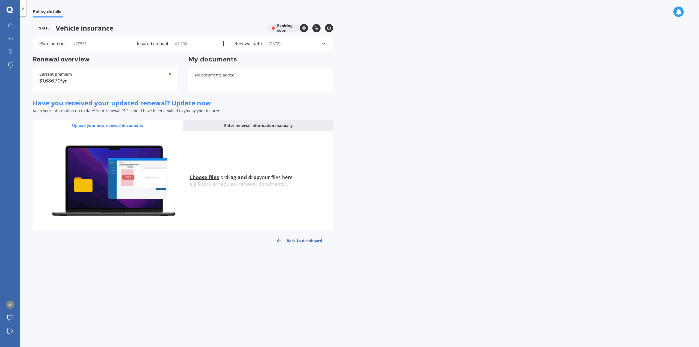
click at [298, 242] on link "Back to dashboard" at bounding box center [299, 240] width 68 height 13
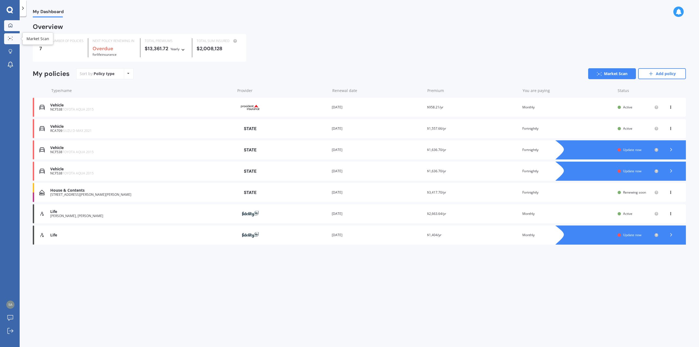
click at [12, 38] on icon at bounding box center [10, 39] width 5 height 4
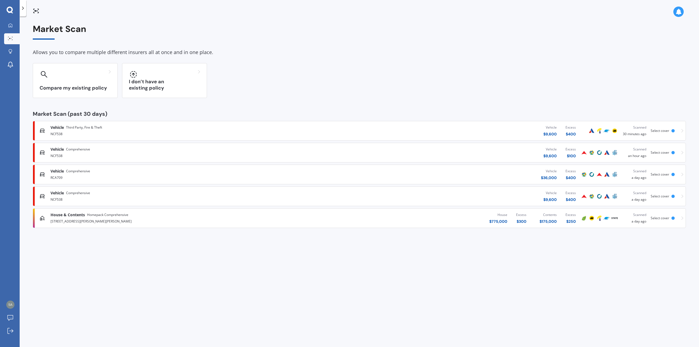
click at [612, 218] on img at bounding box center [614, 218] width 7 height 7
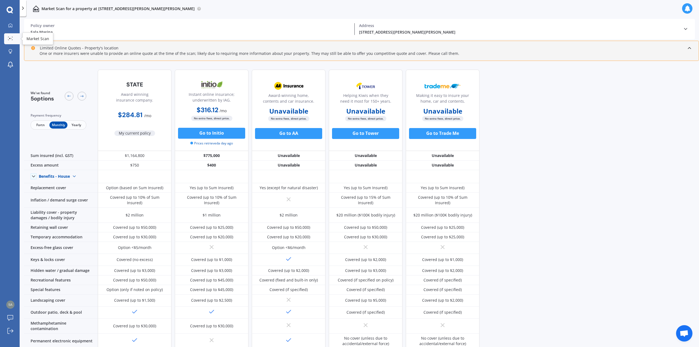
click at [11, 37] on icon at bounding box center [10, 39] width 5 height 4
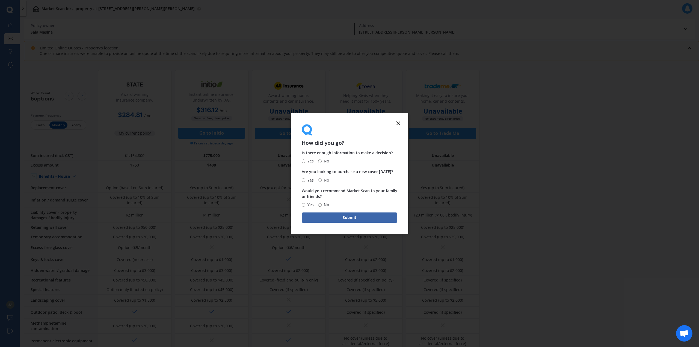
click at [396, 122] on icon at bounding box center [398, 123] width 7 height 7
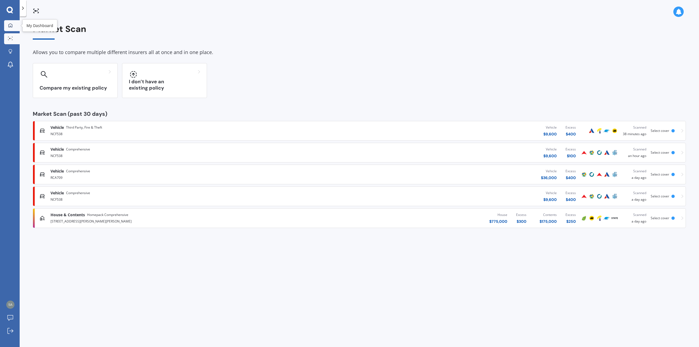
click at [11, 27] on div at bounding box center [10, 25] width 8 height 5
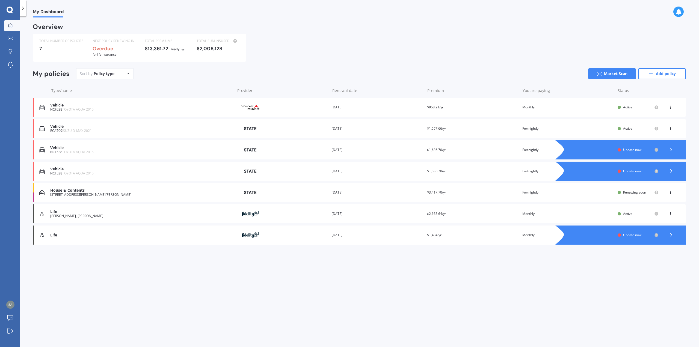
click at [622, 212] on div "Life [PERSON_NAME], [PERSON_NAME] Provider Renewal date [DATE] Premium $2,663.6…" at bounding box center [359, 213] width 653 height 19
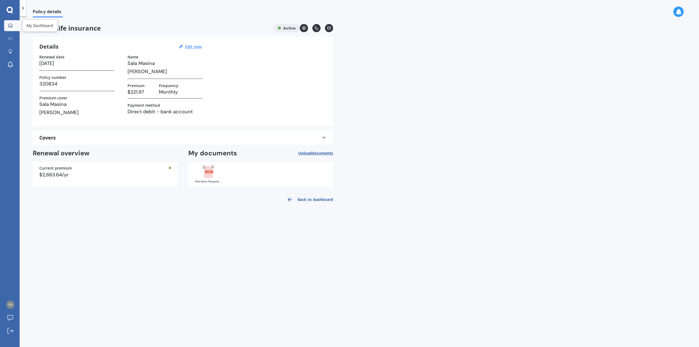
click at [14, 26] on div at bounding box center [10, 25] width 8 height 5
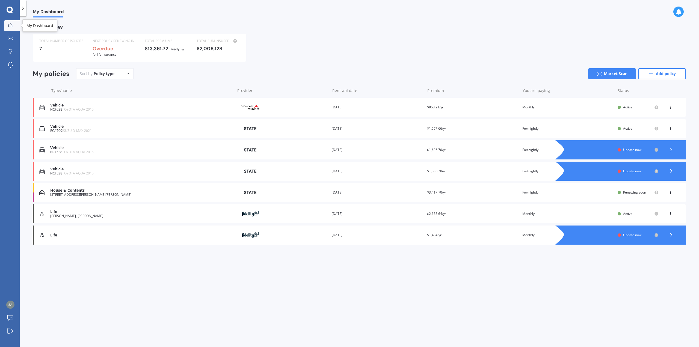
click at [11, 24] on icon at bounding box center [10, 25] width 4 height 4
click at [11, 331] on icon at bounding box center [10, 331] width 6 height 6
